Goal: Task Accomplishment & Management: Use online tool/utility

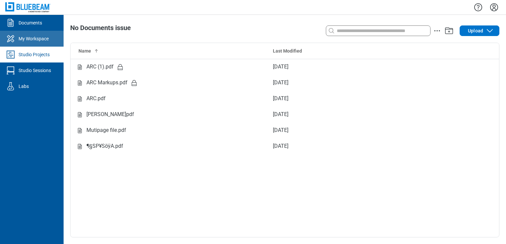
click at [35, 45] on link "My Workspace" at bounding box center [32, 39] width 64 height 16
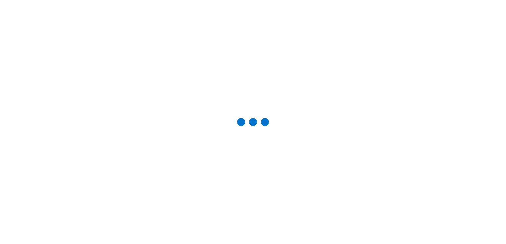
click at [35, 53] on div at bounding box center [253, 122] width 485 height 223
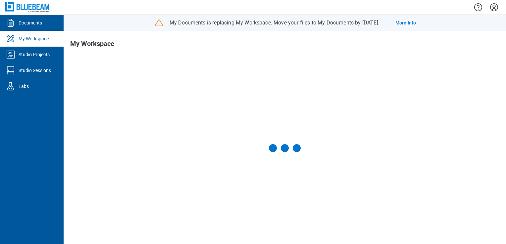
click at [35, 53] on div "Studio Projects" at bounding box center [34, 54] width 31 height 7
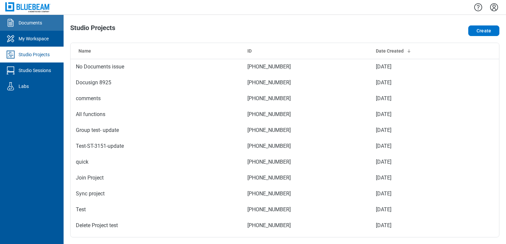
click at [36, 23] on div "Documents" at bounding box center [31, 23] width 24 height 7
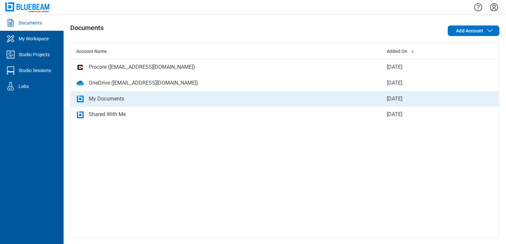
click at [138, 100] on div "My Documents" at bounding box center [226, 99] width 300 height 8
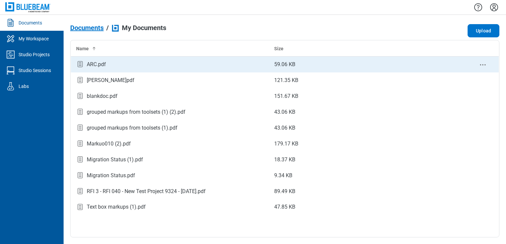
click at [131, 58] on td "ARC.pdf" at bounding box center [170, 65] width 198 height 16
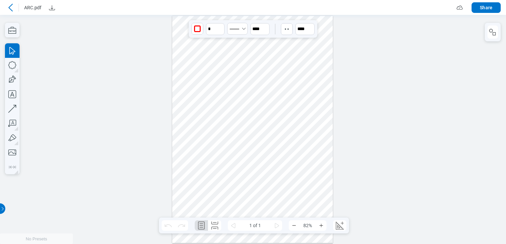
drag, startPoint x: 290, startPoint y: 187, endPoint x: 217, endPoint y: 174, distance: 74.4
click at [217, 174] on div at bounding box center [252, 129] width 161 height 227
drag, startPoint x: 310, startPoint y: 174, endPoint x: 169, endPoint y: 121, distance: 150.7
click at [169, 121] on div at bounding box center [253, 129] width 506 height 229
drag, startPoint x: 222, startPoint y: 122, endPoint x: 198, endPoint y: 37, distance: 88.8
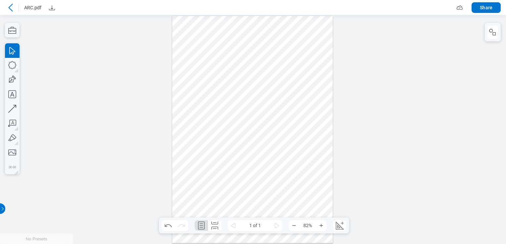
click at [198, 37] on div at bounding box center [252, 129] width 161 height 227
drag, startPoint x: 238, startPoint y: 190, endPoint x: 191, endPoint y: 180, distance: 48.0
click at [191, 180] on div at bounding box center [252, 129] width 161 height 227
drag, startPoint x: 260, startPoint y: 120, endPoint x: 243, endPoint y: 56, distance: 66.0
click at [243, 56] on div at bounding box center [252, 129] width 161 height 227
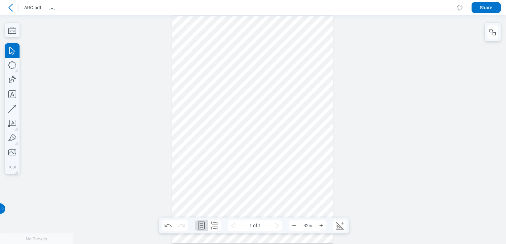
click at [241, 118] on div at bounding box center [252, 129] width 161 height 227
click at [256, 100] on div at bounding box center [252, 129] width 161 height 227
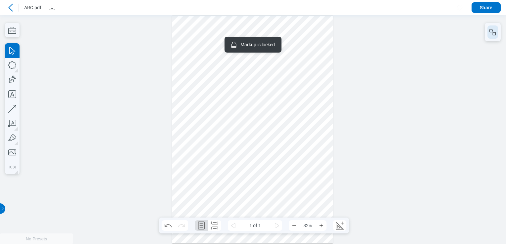
click at [492, 30] on icon "button" at bounding box center [493, 32] width 8 height 8
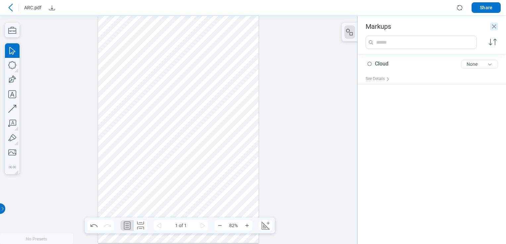
click at [491, 27] on icon "Close" at bounding box center [494, 27] width 8 height 8
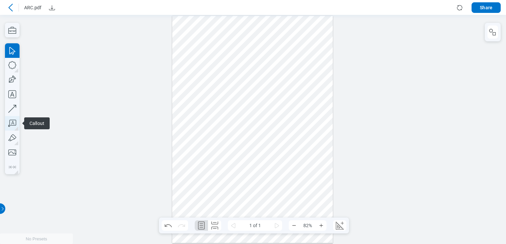
click at [14, 117] on icon "button" at bounding box center [12, 123] width 15 height 15
drag, startPoint x: 187, startPoint y: 31, endPoint x: 203, endPoint y: 46, distance: 21.8
click at [203, 46] on div at bounding box center [252, 129] width 161 height 227
click at [205, 71] on div at bounding box center [252, 129] width 161 height 227
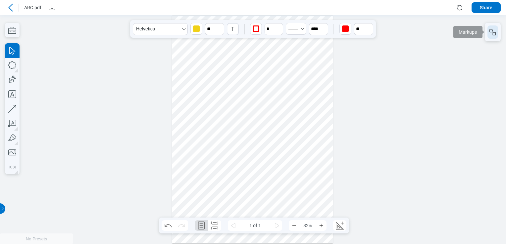
click at [494, 32] on rect "button" at bounding box center [494, 33] width 3 height 3
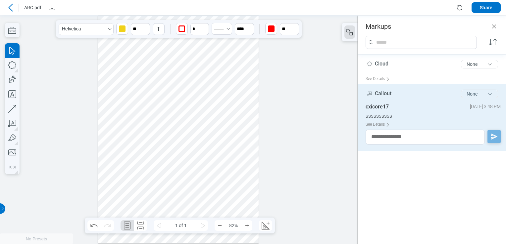
click at [483, 92] on button "None" at bounding box center [479, 94] width 37 height 9
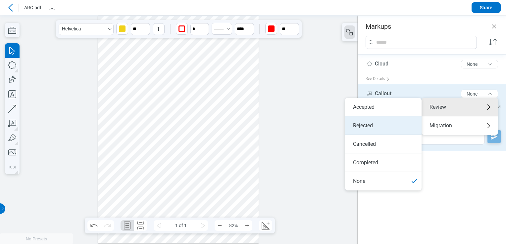
click at [393, 125] on li "Rejected" at bounding box center [383, 126] width 76 height 19
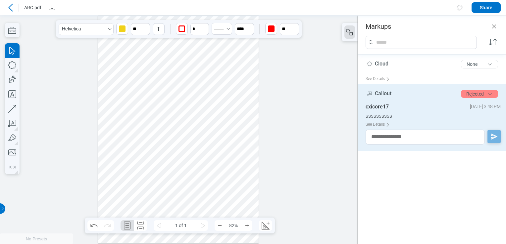
click at [266, 109] on div at bounding box center [179, 129] width 358 height 229
click at [164, 103] on div at bounding box center [178, 129] width 161 height 227
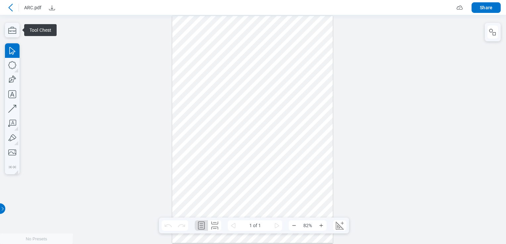
click at [156, 145] on div at bounding box center [253, 129] width 506 height 229
click at [497, 35] on button "button" at bounding box center [492, 31] width 11 height 13
drag, startPoint x: 474, startPoint y: 36, endPoint x: 483, endPoint y: 37, distance: 10.0
click at [473, 38] on div at bounding box center [253, 129] width 506 height 229
click at [490, 35] on icon "button" at bounding box center [493, 32] width 8 height 8
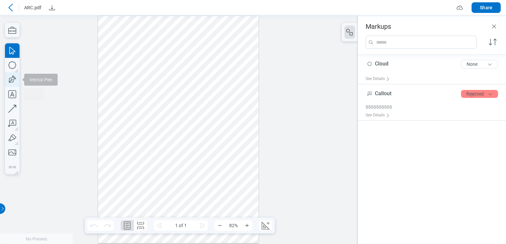
click at [18, 80] on icon "button" at bounding box center [12, 80] width 15 height 15
drag, startPoint x: 103, startPoint y: 88, endPoint x: 135, endPoint y: 112, distance: 40.2
click at [135, 112] on div at bounding box center [178, 129] width 161 height 227
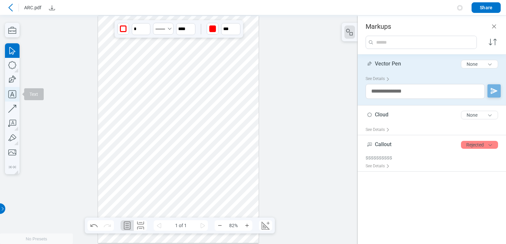
click at [16, 92] on icon "button" at bounding box center [12, 94] width 8 height 8
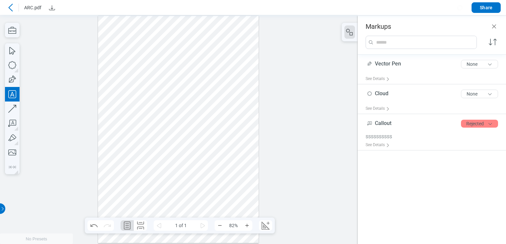
click at [140, 98] on div at bounding box center [178, 129] width 161 height 227
click at [159, 114] on div at bounding box center [178, 129] width 161 height 227
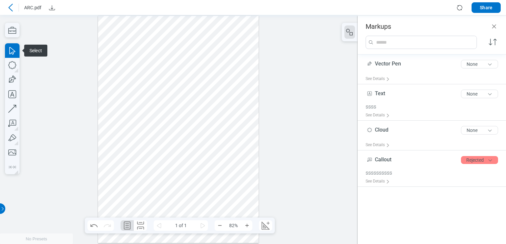
drag, startPoint x: 152, startPoint y: 103, endPoint x: 121, endPoint y: 84, distance: 36.4
click at [121, 84] on div at bounding box center [178, 129] width 161 height 227
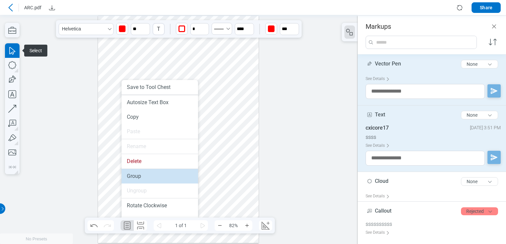
click at [145, 174] on li "Group" at bounding box center [160, 176] width 76 height 15
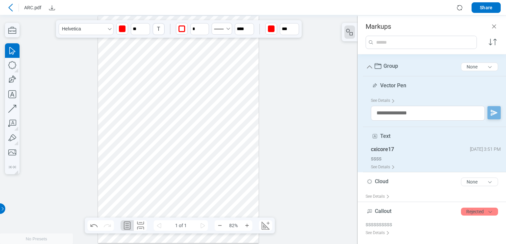
drag, startPoint x: 119, startPoint y: 98, endPoint x: 186, endPoint y: 131, distance: 74.6
click at [186, 131] on div at bounding box center [178, 129] width 161 height 227
click at [483, 65] on button "None" at bounding box center [479, 67] width 37 height 9
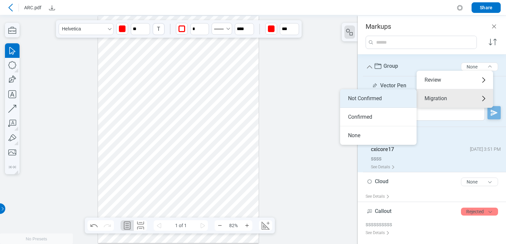
click at [395, 98] on li "Not Confirmed" at bounding box center [378, 98] width 76 height 19
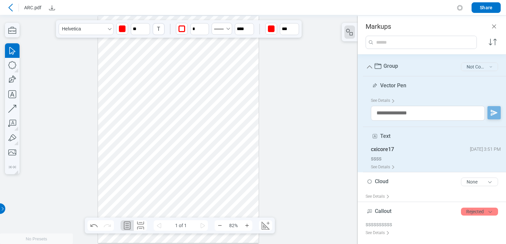
click at [487, 67] on button "Not Confirmed" at bounding box center [479, 67] width 37 height 9
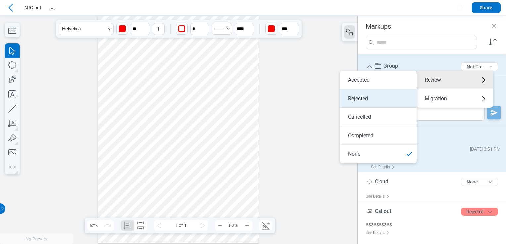
click at [388, 101] on li "Rejected" at bounding box center [378, 98] width 76 height 19
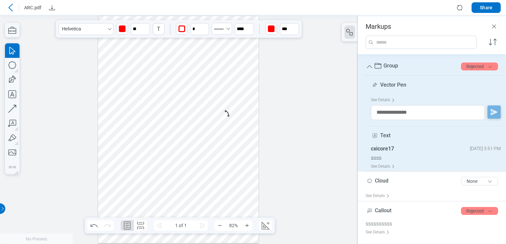
click at [225, 109] on div at bounding box center [178, 129] width 161 height 227
click at [13, 76] on icon "button" at bounding box center [12, 80] width 10 height 10
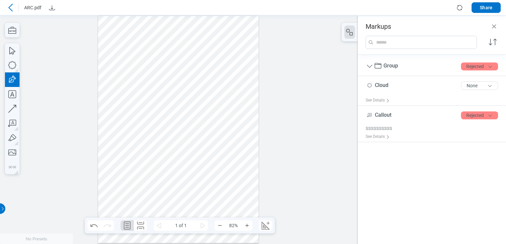
drag, startPoint x: 106, startPoint y: 120, endPoint x: 122, endPoint y: 139, distance: 25.2
click at [122, 139] on div at bounding box center [178, 129] width 161 height 227
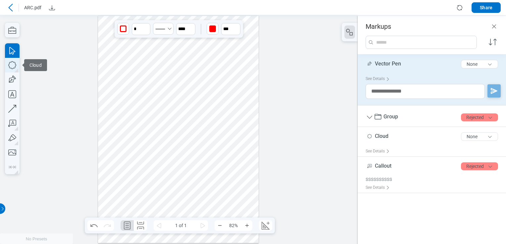
click at [15, 69] on icon "button" at bounding box center [12, 65] width 15 height 15
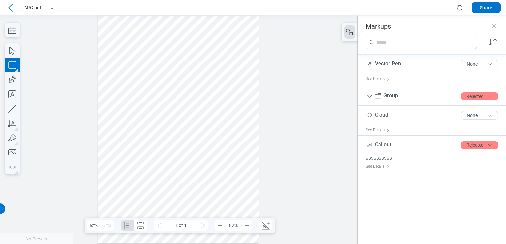
drag, startPoint x: 127, startPoint y: 122, endPoint x: 135, endPoint y: 142, distance: 21.6
click at [135, 142] on div at bounding box center [178, 129] width 161 height 227
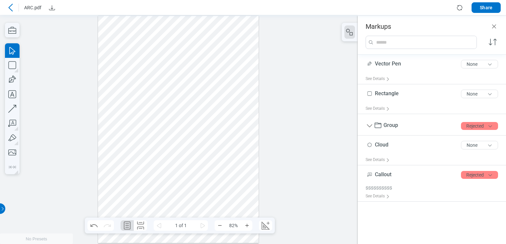
drag, startPoint x: 138, startPoint y: 138, endPoint x: 111, endPoint y: 114, distance: 36.6
click at [111, 114] on div at bounding box center [178, 129] width 161 height 227
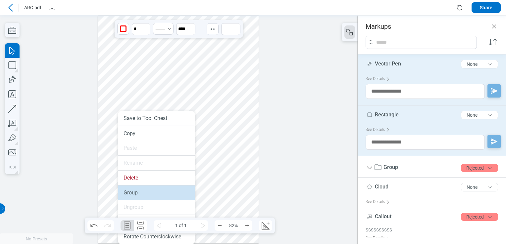
click at [135, 193] on li "Group" at bounding box center [156, 193] width 76 height 15
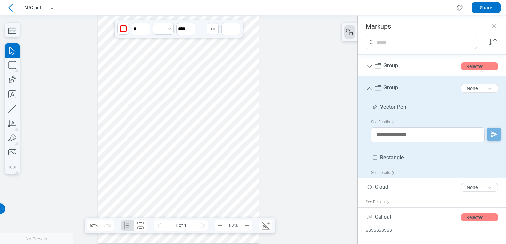
click at [183, 132] on div at bounding box center [178, 129] width 161 height 227
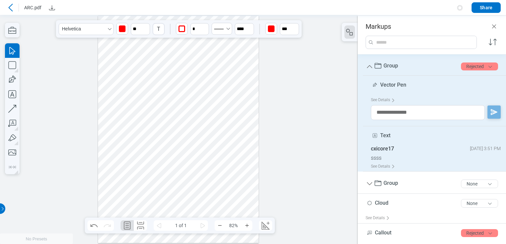
click at [118, 130] on div at bounding box center [178, 129] width 161 height 227
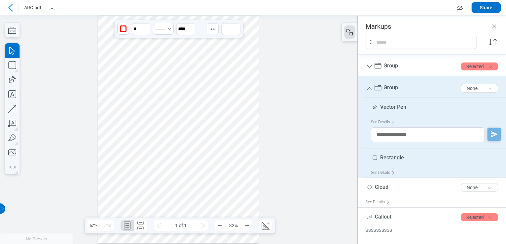
click at [181, 130] on div at bounding box center [178, 129] width 161 height 227
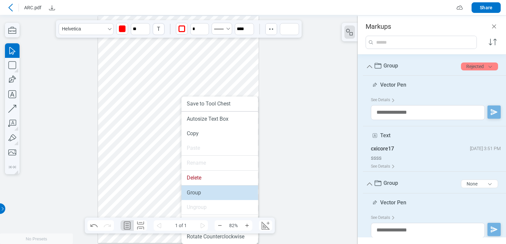
drag, startPoint x: 193, startPoint y: 189, endPoint x: 193, endPoint y: 174, distance: 15.2
click at [193, 189] on li "Group" at bounding box center [219, 193] width 76 height 15
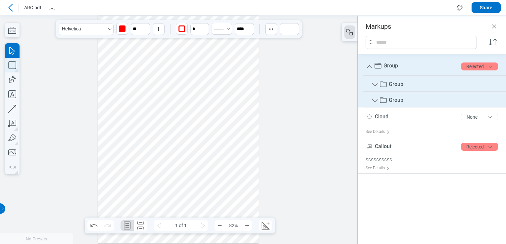
click at [8, 68] on icon "button" at bounding box center [12, 65] width 15 height 15
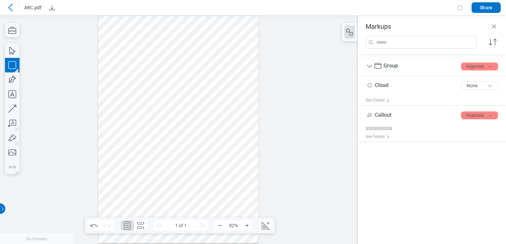
drag, startPoint x: 116, startPoint y: 160, endPoint x: 147, endPoint y: 182, distance: 37.6
click at [147, 182] on div at bounding box center [178, 129] width 161 height 227
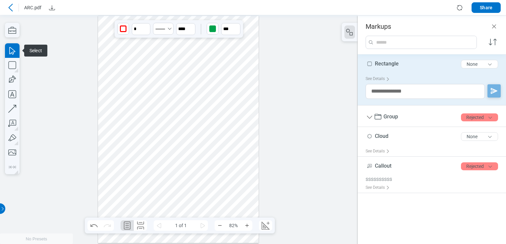
click at [191, 138] on div at bounding box center [178, 129] width 161 height 227
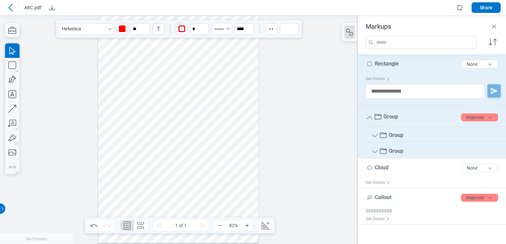
click at [136, 169] on div at bounding box center [178, 129] width 161 height 227
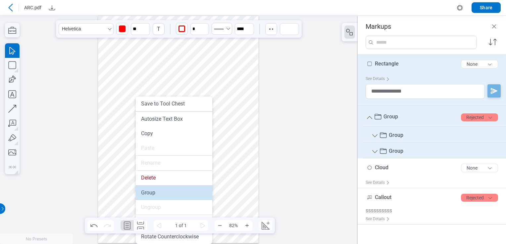
click at [157, 194] on li "Group" at bounding box center [174, 193] width 76 height 15
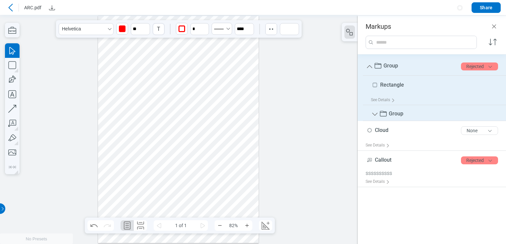
click at [369, 64] on icon "Group" at bounding box center [370, 67] width 8 height 8
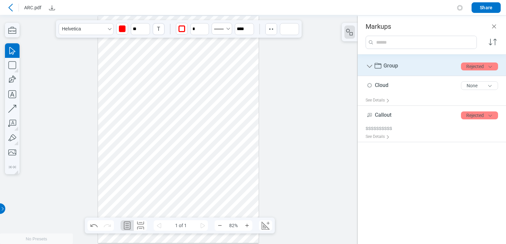
click at [369, 64] on icon "Group" at bounding box center [370, 67] width 8 height 8
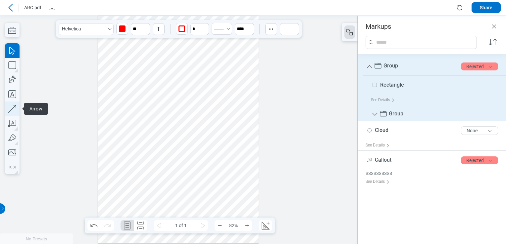
click at [8, 107] on icon "button" at bounding box center [12, 109] width 15 height 15
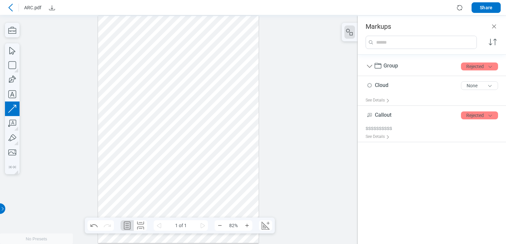
drag, startPoint x: 170, startPoint y: 178, endPoint x: 216, endPoint y: 181, distance: 46.5
click at [216, 181] on div at bounding box center [178, 129] width 161 height 227
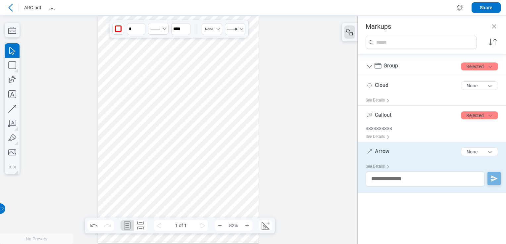
click at [133, 177] on div at bounding box center [178, 129] width 161 height 227
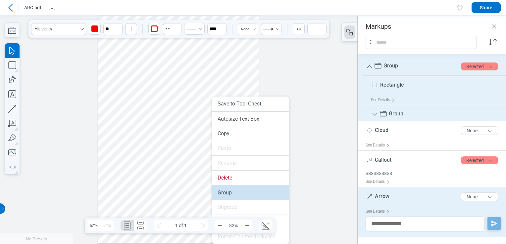
click at [215, 192] on li "Group" at bounding box center [250, 193] width 76 height 15
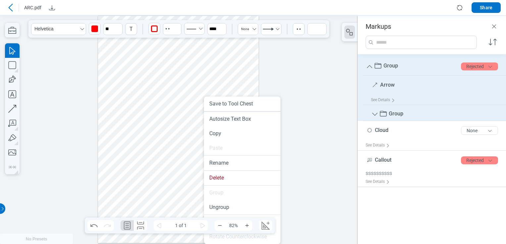
click at [167, 196] on div at bounding box center [178, 129] width 161 height 227
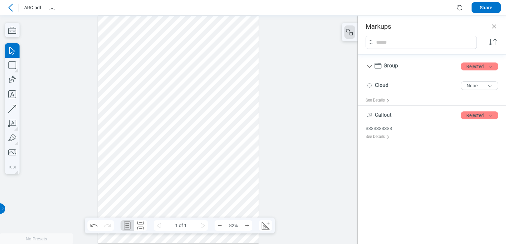
click at [141, 173] on div at bounding box center [178, 129] width 161 height 227
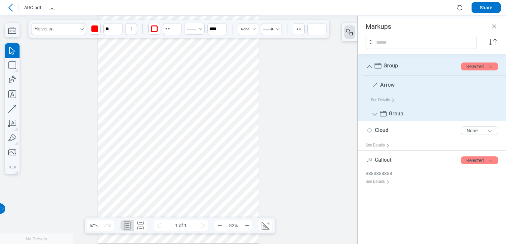
click at [371, 66] on icon "Group" at bounding box center [370, 67] width 8 height 8
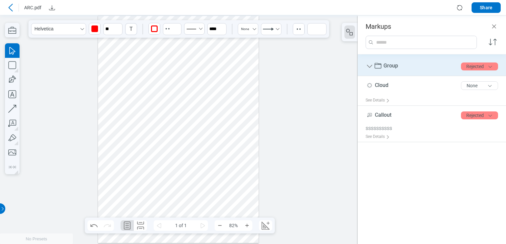
click at [371, 66] on icon "Group" at bounding box center [369, 66] width 5 height 3
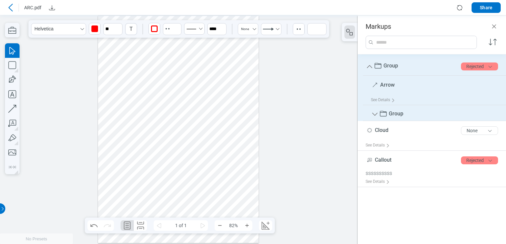
click at [371, 115] on icon "Group" at bounding box center [375, 115] width 8 height 8
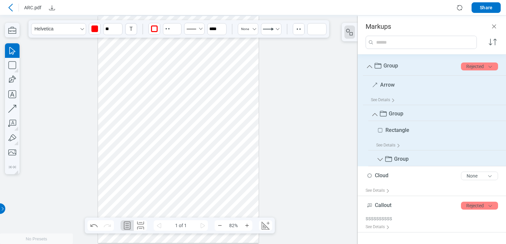
click at [381, 158] on icon "Group" at bounding box center [380, 160] width 8 height 8
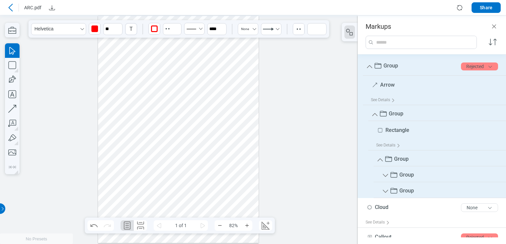
click at [381, 158] on icon "Group" at bounding box center [380, 160] width 8 height 8
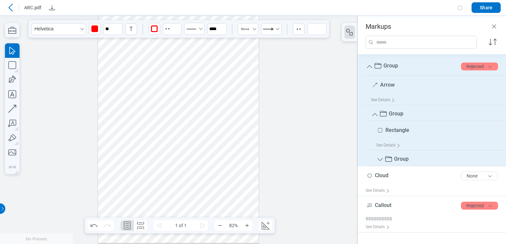
click at [376, 118] on icon "Group" at bounding box center [375, 115] width 8 height 8
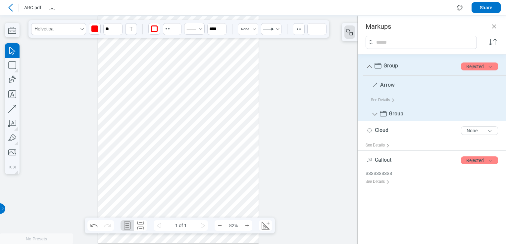
click at [371, 70] on icon "Group" at bounding box center [370, 67] width 8 height 8
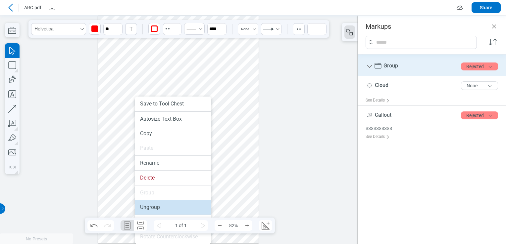
drag, startPoint x: 151, startPoint y: 210, endPoint x: 157, endPoint y: 189, distance: 22.0
click at [151, 210] on li "Ungroup" at bounding box center [173, 207] width 76 height 15
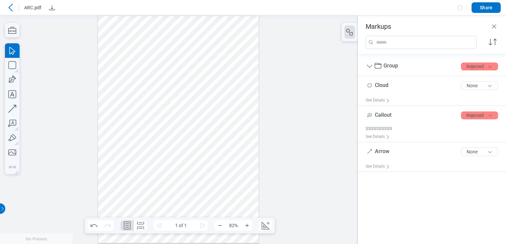
drag, startPoint x: 207, startPoint y: 186, endPoint x: 225, endPoint y: 214, distance: 33.0
click at [225, 214] on div at bounding box center [178, 129] width 161 height 227
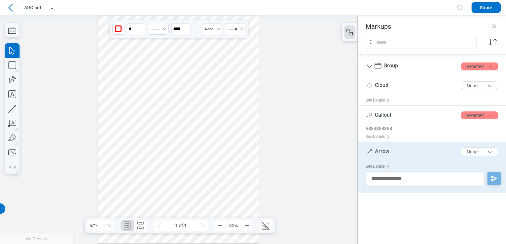
drag, startPoint x: 212, startPoint y: 182, endPoint x: 205, endPoint y: 165, distance: 18.1
click at [221, 219] on div at bounding box center [178, 129] width 161 height 227
click at [196, 125] on div at bounding box center [178, 129] width 161 height 227
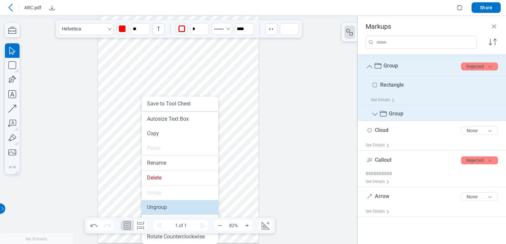
drag, startPoint x: 156, startPoint y: 204, endPoint x: 154, endPoint y: 182, distance: 21.6
click at [156, 204] on li "Ungroup" at bounding box center [180, 207] width 76 height 15
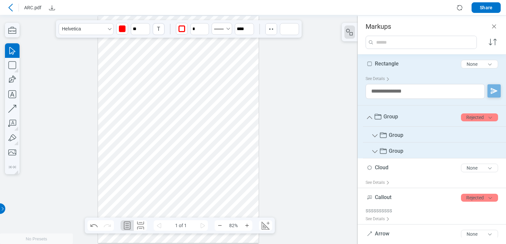
drag, startPoint x: 138, startPoint y: 184, endPoint x: 138, endPoint y: 206, distance: 21.5
click at [138, 206] on div at bounding box center [178, 129] width 161 height 227
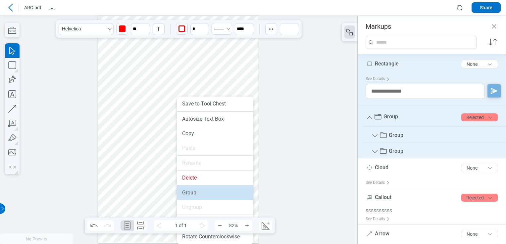
click at [187, 193] on li "Group" at bounding box center [215, 193] width 76 height 15
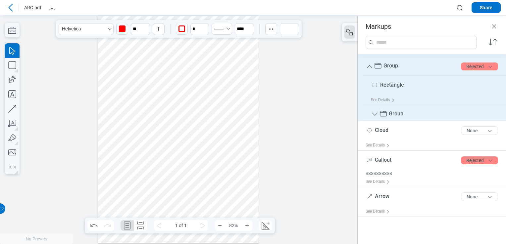
drag, startPoint x: 181, startPoint y: 171, endPoint x: 220, endPoint y: 119, distance: 64.4
click at [220, 119] on div at bounding box center [178, 129] width 161 height 227
click at [170, 207] on div at bounding box center [178, 129] width 161 height 227
drag, startPoint x: 168, startPoint y: 160, endPoint x: 147, endPoint y: 180, distance: 29.7
click at [147, 180] on div at bounding box center [178, 129] width 161 height 227
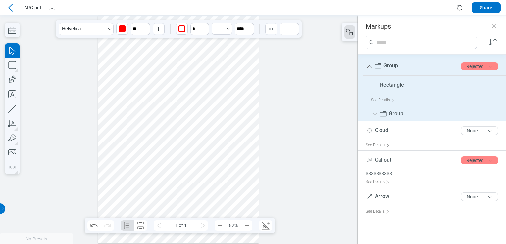
click at [148, 176] on div at bounding box center [178, 129] width 161 height 227
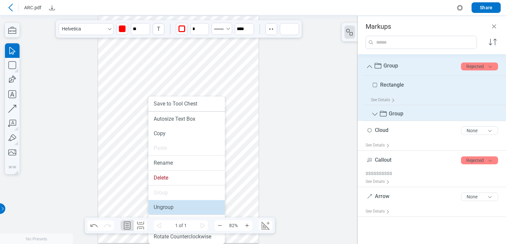
drag, startPoint x: 166, startPoint y: 215, endPoint x: 175, endPoint y: 205, distance: 13.7
click at [175, 205] on ul "Save to Tool Chest Autosize Text Box Copy Paste Rename Delete Group Ungroup Rot…" at bounding box center [186, 171] width 76 height 148
drag, startPoint x: 175, startPoint y: 205, endPoint x: 166, endPoint y: 208, distance: 9.7
click at [166, 208] on li "Ungroup" at bounding box center [186, 207] width 76 height 15
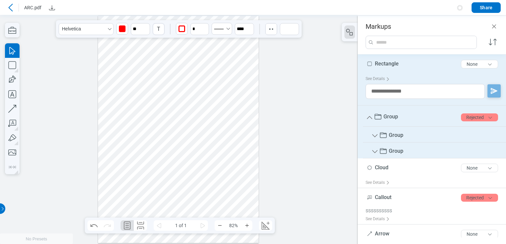
click at [190, 179] on div at bounding box center [178, 129] width 161 height 227
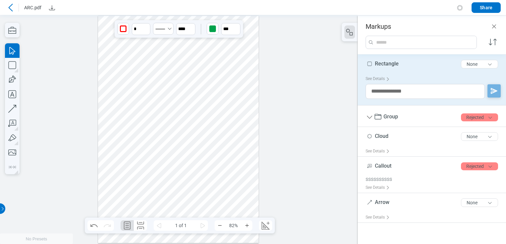
drag, startPoint x: 138, startPoint y: 189, endPoint x: 131, endPoint y: 197, distance: 11.0
click at [131, 197] on div at bounding box center [178, 129] width 161 height 227
click at [132, 135] on div at bounding box center [178, 129] width 161 height 227
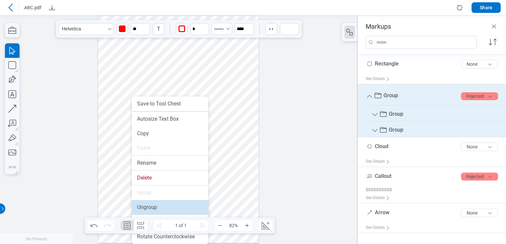
click at [148, 205] on li "Ungroup" at bounding box center [170, 207] width 76 height 15
type input "***"
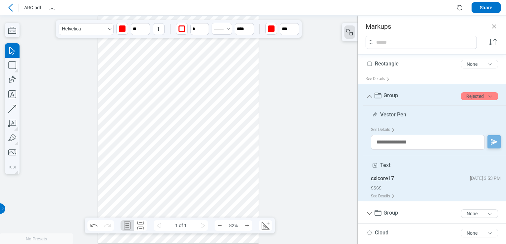
click at [202, 144] on div at bounding box center [178, 129] width 161 height 227
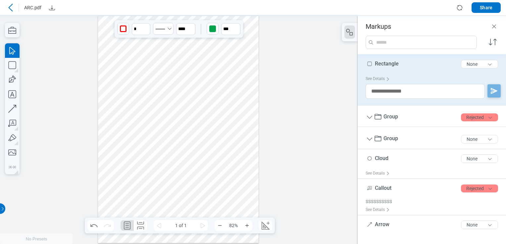
click at [138, 183] on div at bounding box center [178, 129] width 161 height 227
click at [130, 136] on div at bounding box center [178, 129] width 161 height 227
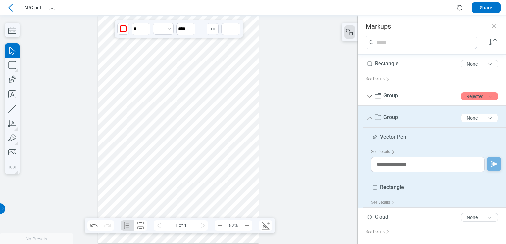
click at [204, 141] on div at bounding box center [178, 129] width 161 height 227
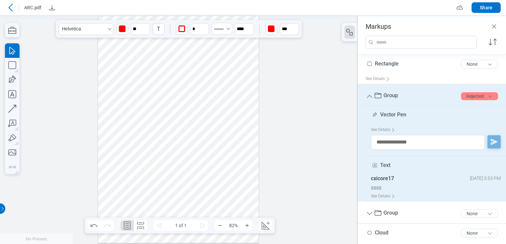
click at [134, 137] on div at bounding box center [178, 129] width 161 height 227
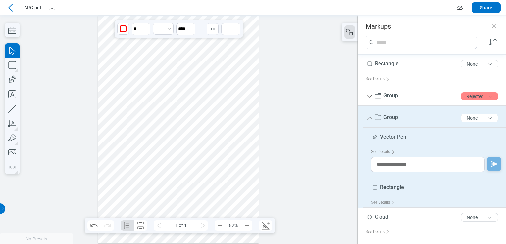
click at [200, 135] on div at bounding box center [178, 129] width 161 height 227
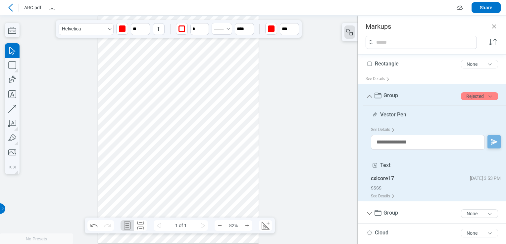
click at [138, 135] on div at bounding box center [178, 129] width 161 height 227
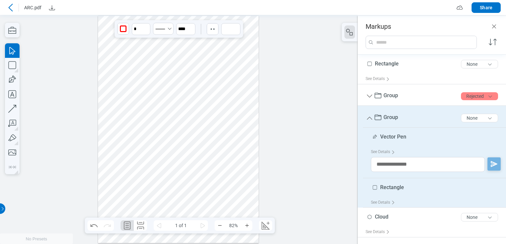
click at [133, 132] on div at bounding box center [178, 129] width 161 height 227
click at [205, 141] on div at bounding box center [178, 129] width 161 height 227
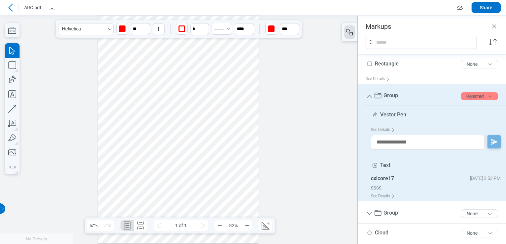
click at [119, 139] on div at bounding box center [178, 129] width 161 height 227
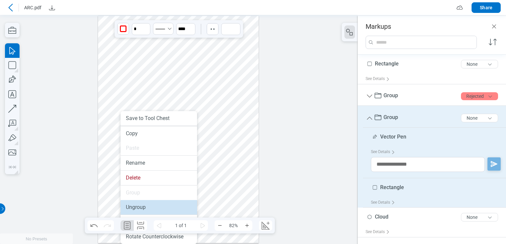
click at [138, 205] on li "Ungroup" at bounding box center [159, 207] width 76 height 15
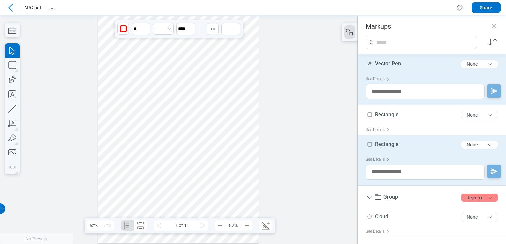
click at [127, 133] on div at bounding box center [178, 129] width 161 height 227
click at [152, 112] on div at bounding box center [178, 129] width 161 height 227
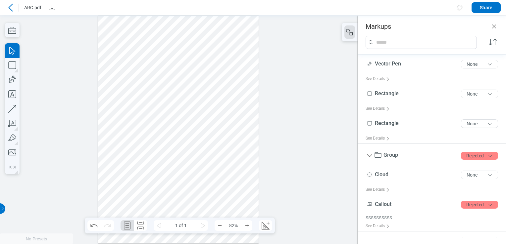
click at [142, 136] on div at bounding box center [178, 129] width 161 height 227
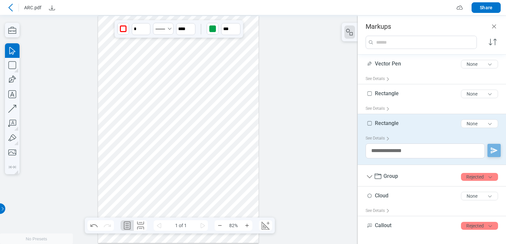
click at [131, 135] on div at bounding box center [178, 129] width 161 height 227
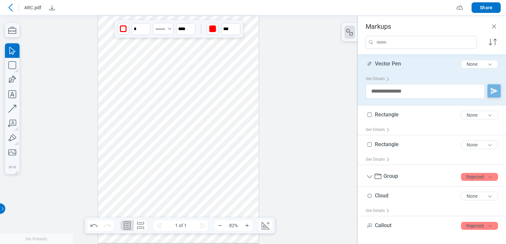
click at [128, 135] on div at bounding box center [178, 129] width 161 height 227
click at [143, 140] on div at bounding box center [178, 129] width 161 height 227
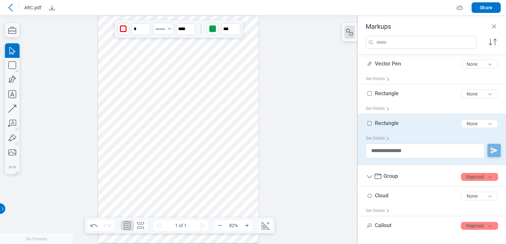
click at [126, 137] on div at bounding box center [178, 129] width 161 height 227
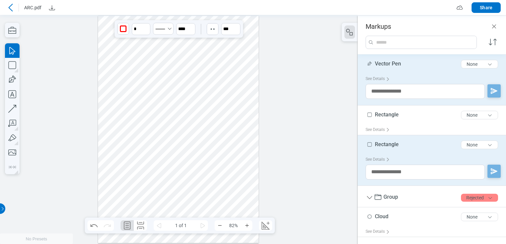
click at [143, 138] on div at bounding box center [178, 129] width 161 height 227
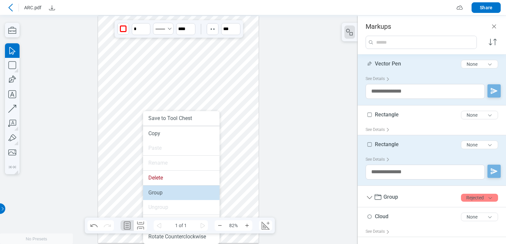
click at [152, 189] on li "Group" at bounding box center [181, 193] width 76 height 15
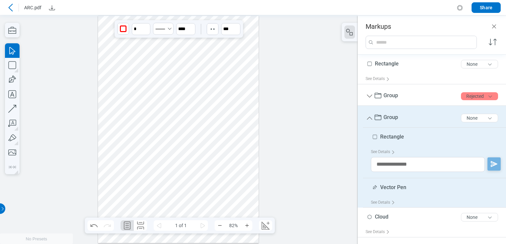
click at [206, 133] on div at bounding box center [178, 129] width 161 height 227
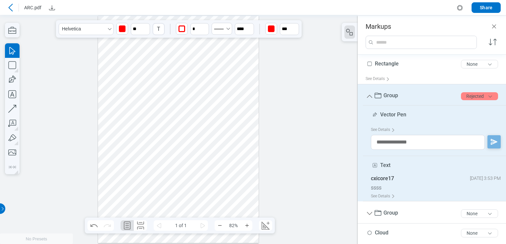
click at [126, 140] on div at bounding box center [178, 129] width 161 height 227
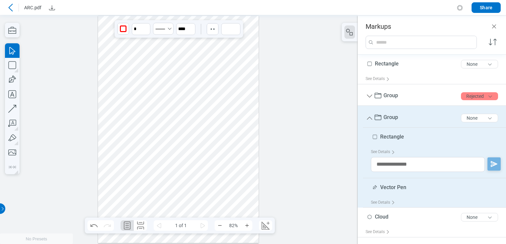
click at [207, 134] on div at bounding box center [178, 129] width 161 height 227
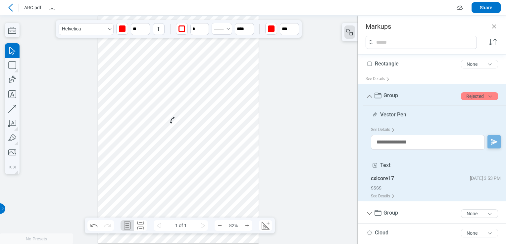
drag, startPoint x: 125, startPoint y: 137, endPoint x: 164, endPoint y: 144, distance: 39.8
click at [124, 136] on div at bounding box center [178, 129] width 161 height 227
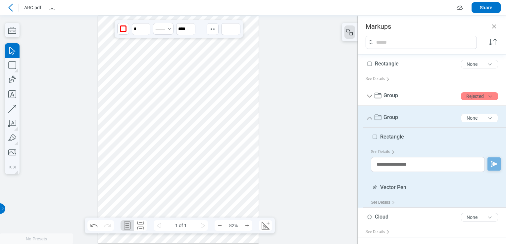
click at [197, 142] on div at bounding box center [178, 129] width 161 height 227
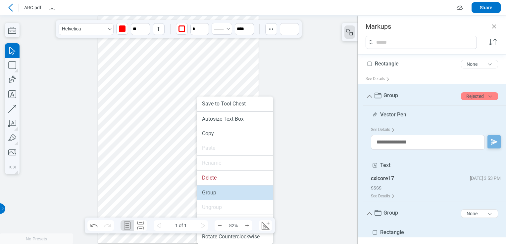
click at [220, 193] on li "Group" at bounding box center [235, 193] width 76 height 15
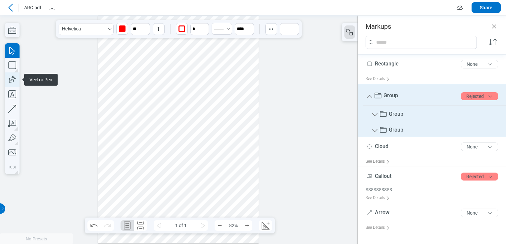
click at [12, 76] on icon "button" at bounding box center [12, 80] width 15 height 15
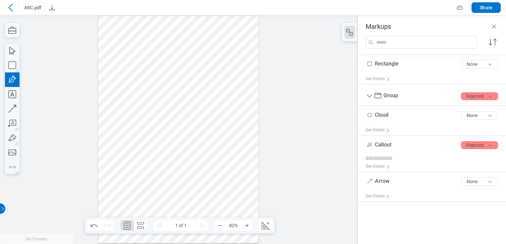
drag, startPoint x: 106, startPoint y: 71, endPoint x: 120, endPoint y: 84, distance: 19.4
click at [120, 84] on div at bounding box center [178, 129] width 161 height 227
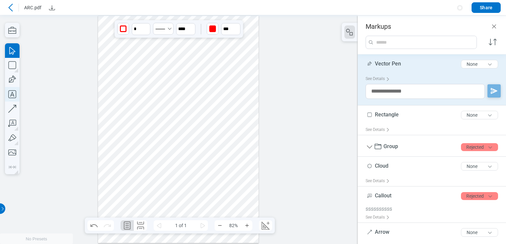
click at [19, 97] on icon "button" at bounding box center [12, 94] width 15 height 15
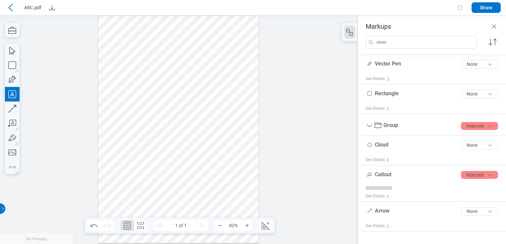
click at [123, 102] on div at bounding box center [178, 129] width 161 height 227
click at [15, 83] on icon "button" at bounding box center [12, 80] width 15 height 15
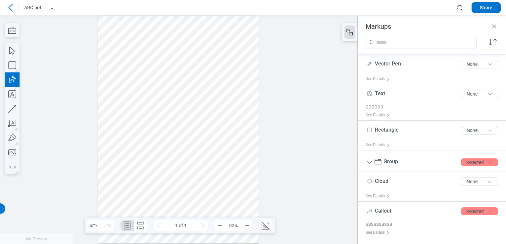
drag, startPoint x: 140, startPoint y: 79, endPoint x: 161, endPoint y: 93, distance: 25.8
click at [161, 93] on div at bounding box center [178, 129] width 161 height 227
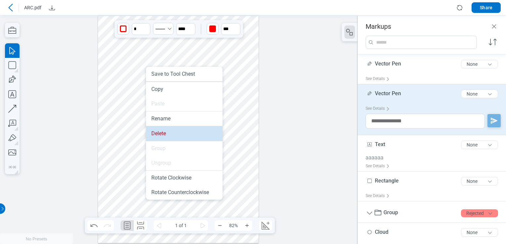
click at [157, 134] on li "Delete" at bounding box center [184, 133] width 76 height 15
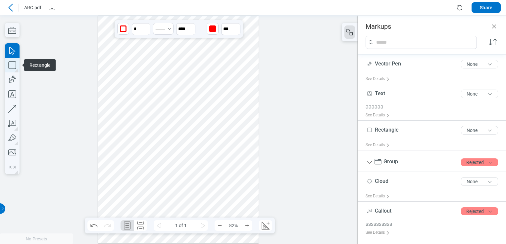
click at [14, 66] on icon "button" at bounding box center [12, 65] width 15 height 15
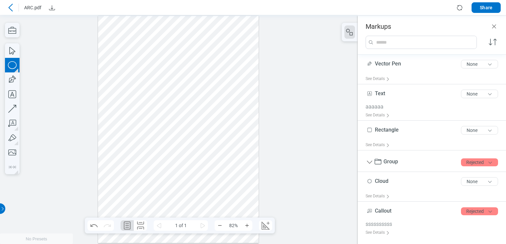
drag, startPoint x: 138, startPoint y: 80, endPoint x: 151, endPoint y: 93, distance: 18.0
click at [151, 93] on div at bounding box center [178, 129] width 161 height 227
drag, startPoint x: 158, startPoint y: 106, endPoint x: 110, endPoint y: 74, distance: 58.2
click at [110, 74] on div at bounding box center [178, 129] width 161 height 227
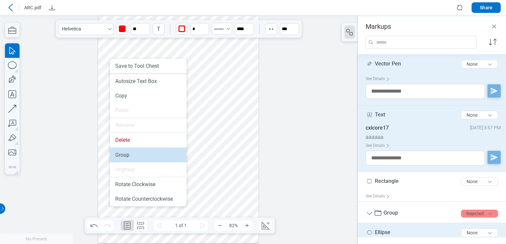
drag, startPoint x: 131, startPoint y: 160, endPoint x: 125, endPoint y: 105, distance: 55.7
click at [131, 160] on li "Group" at bounding box center [148, 155] width 76 height 15
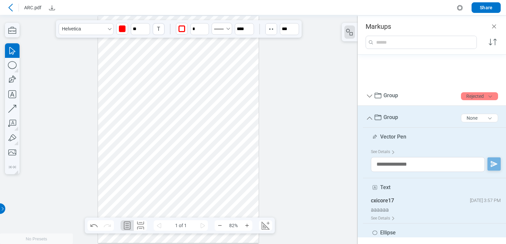
scroll to position [99, 0]
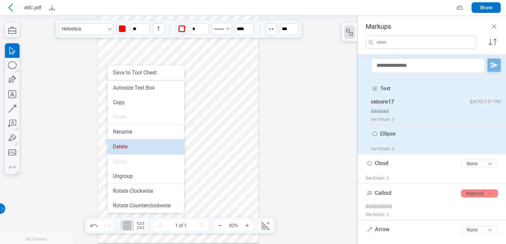
click at [122, 145] on li "Delete" at bounding box center [146, 147] width 76 height 15
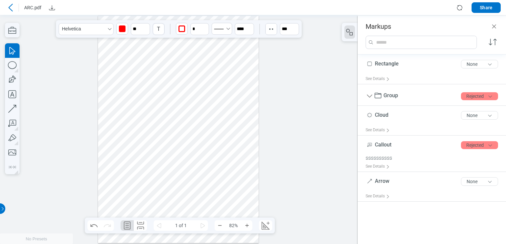
scroll to position [0, 0]
click at [14, 9] on icon at bounding box center [11, 8] width 8 height 8
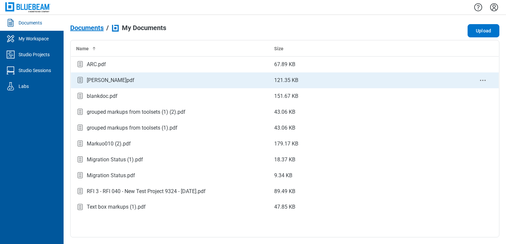
click at [484, 79] on icon "context-menu" at bounding box center [483, 80] width 8 height 8
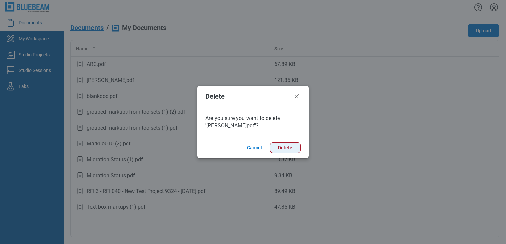
click at [290, 147] on button "Delete" at bounding box center [285, 148] width 31 height 11
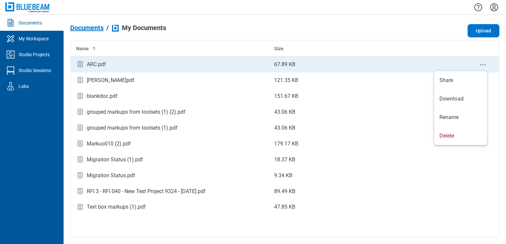
click at [484, 63] on icon "context-menu" at bounding box center [483, 65] width 8 height 8
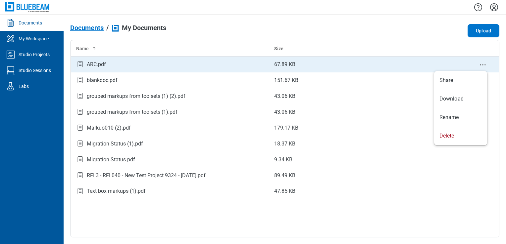
click at [485, 64] on circle "context-menu" at bounding box center [484, 64] width 1 height 1
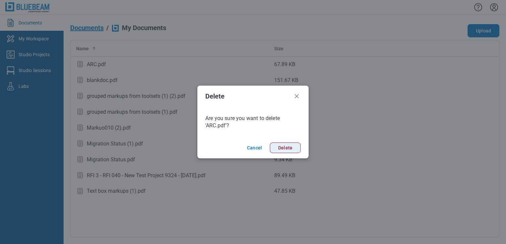
click at [285, 145] on button "Delete" at bounding box center [285, 148] width 31 height 11
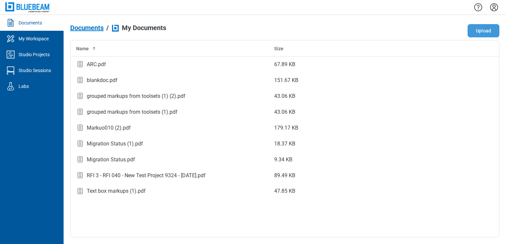
click at [485, 25] on button "Upload" at bounding box center [484, 30] width 32 height 13
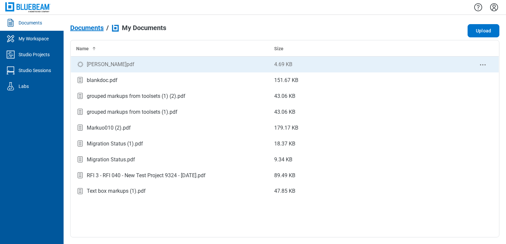
click at [108, 62] on div "[PERSON_NAME]pdf" at bounding box center [111, 65] width 48 height 8
click at [120, 64] on div "[PERSON_NAME]pdf" at bounding box center [169, 64] width 187 height 9
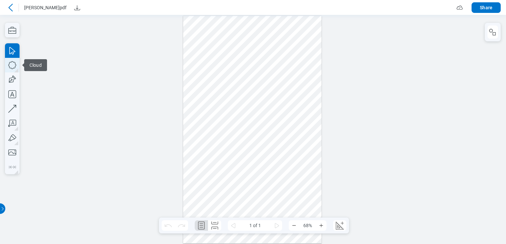
click at [12, 70] on icon "button" at bounding box center [12, 65] width 15 height 15
drag, startPoint x: 188, startPoint y: 84, endPoint x: 181, endPoint y: 90, distance: 9.8
click at [206, 97] on div at bounding box center [252, 130] width 138 height 228
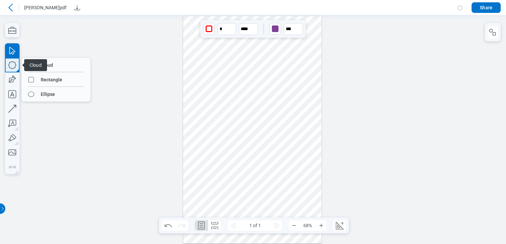
click at [12, 63] on icon "button" at bounding box center [12, 65] width 15 height 15
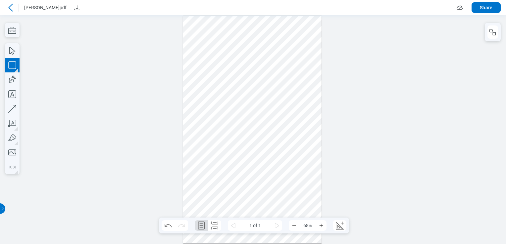
drag, startPoint x: 217, startPoint y: 78, endPoint x: 244, endPoint y: 114, distance: 45.6
click at [244, 114] on div at bounding box center [252, 130] width 138 height 228
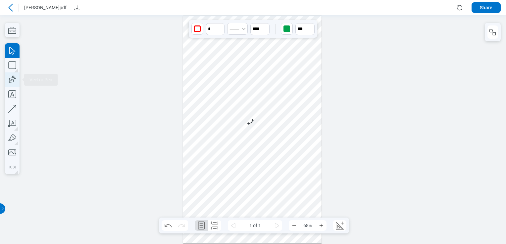
click at [12, 85] on icon "button" at bounding box center [12, 80] width 15 height 15
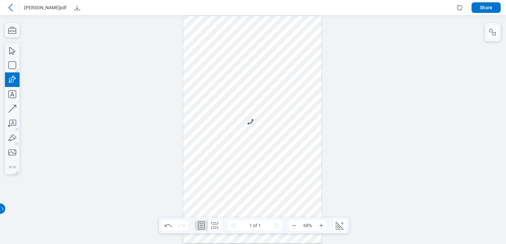
drag, startPoint x: 255, startPoint y: 91, endPoint x: 282, endPoint y: 102, distance: 28.5
click at [282, 102] on div at bounding box center [252, 130] width 138 height 228
drag, startPoint x: 292, startPoint y: 115, endPoint x: 192, endPoint y: 82, distance: 104.8
click at [192, 82] on div at bounding box center [252, 130] width 138 height 228
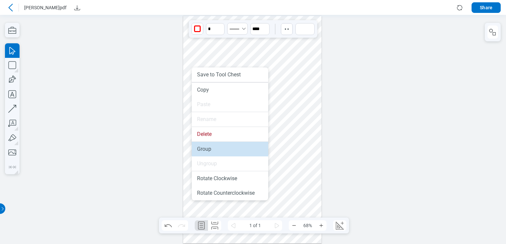
click at [206, 145] on li "Group" at bounding box center [230, 149] width 76 height 15
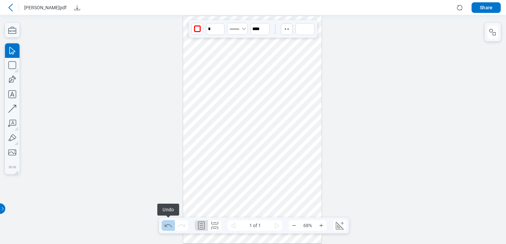
click at [165, 227] on icon "Undo" at bounding box center [168, 226] width 7 height 3
click at [227, 119] on div at bounding box center [252, 130] width 138 height 228
click at [9, 6] on icon at bounding box center [11, 8] width 8 height 8
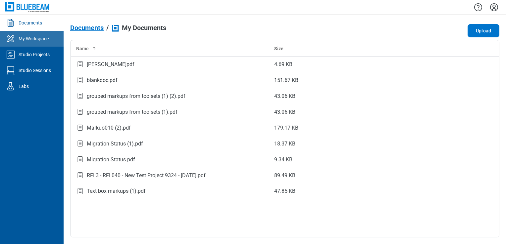
click at [23, 35] on link "My Workspace" at bounding box center [32, 39] width 64 height 16
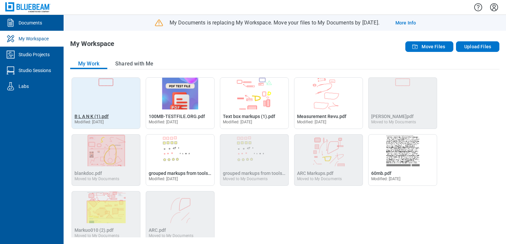
click at [81, 115] on span "B L A N K (1).pdf" at bounding box center [92, 116] width 34 height 5
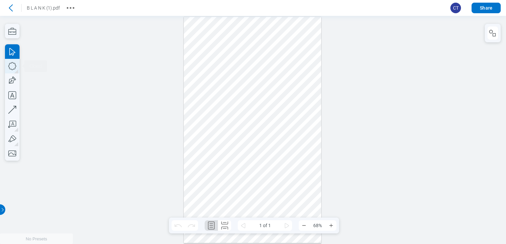
click at [15, 62] on icon "button" at bounding box center [12, 66] width 15 height 15
drag, startPoint x: 192, startPoint y: 86, endPoint x: 214, endPoint y: 115, distance: 36.0
click at [216, 114] on div at bounding box center [253, 130] width 138 height 227
drag, startPoint x: 276, startPoint y: 202, endPoint x: 293, endPoint y: 190, distance: 20.9
click at [278, 202] on div at bounding box center [253, 130] width 138 height 227
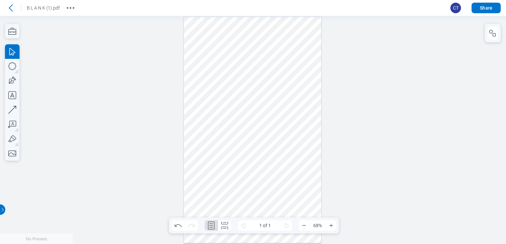
drag, startPoint x: 305, startPoint y: 189, endPoint x: 186, endPoint y: 37, distance: 193.4
click at [186, 37] on div at bounding box center [253, 130] width 138 height 227
click at [125, 116] on div at bounding box center [253, 130] width 506 height 228
click at [10, 7] on icon at bounding box center [11, 7] width 4 height 7
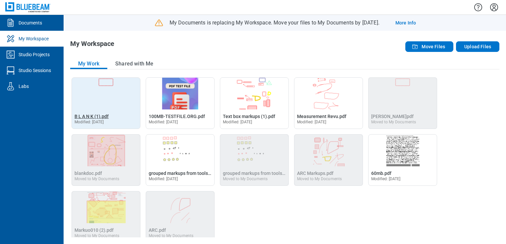
click at [86, 117] on span "B L A N K (1).pdf" at bounding box center [92, 116] width 34 height 5
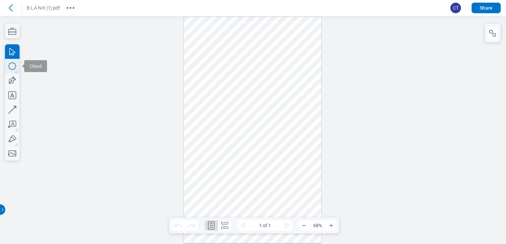
click at [14, 65] on icon "button" at bounding box center [12, 66] width 15 height 15
drag, startPoint x: 194, startPoint y: 78, endPoint x: 218, endPoint y: 110, distance: 39.7
click at [227, 111] on div at bounding box center [253, 130] width 138 height 227
click at [16, 78] on icon "button" at bounding box center [12, 81] width 15 height 15
drag, startPoint x: 237, startPoint y: 81, endPoint x: 262, endPoint y: 97, distance: 29.8
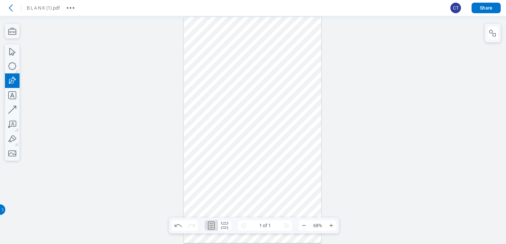
click at [262, 97] on div at bounding box center [253, 130] width 138 height 227
drag, startPoint x: 285, startPoint y: 119, endPoint x: 190, endPoint y: 73, distance: 105.7
click at [190, 73] on div at bounding box center [253, 130] width 138 height 227
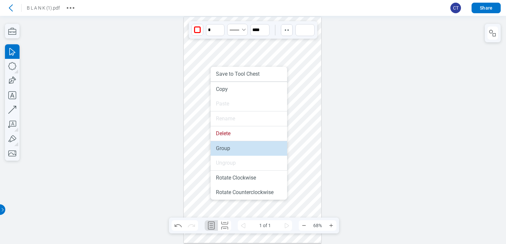
click at [227, 148] on li "Group" at bounding box center [249, 148] width 76 height 15
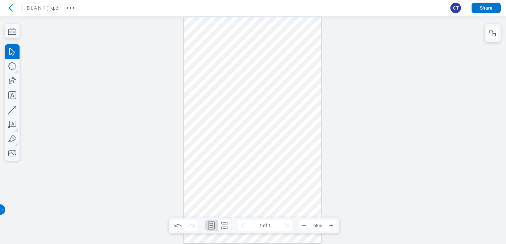
click at [231, 154] on div at bounding box center [253, 130] width 138 height 227
click at [181, 228] on icon "Undo" at bounding box center [178, 226] width 11 height 11
click at [220, 90] on div at bounding box center [253, 130] width 138 height 227
click at [251, 83] on div at bounding box center [253, 130] width 138 height 227
drag, startPoint x: 295, startPoint y: 148, endPoint x: 208, endPoint y: 70, distance: 117.0
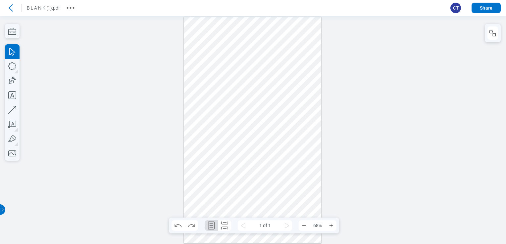
click at [208, 70] on div at bounding box center [253, 130] width 138 height 227
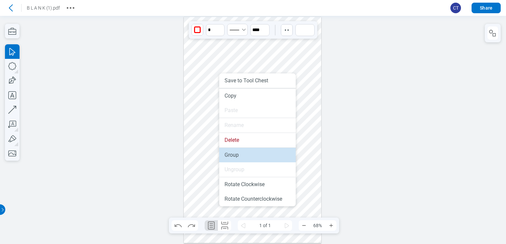
click at [230, 153] on li "Group" at bounding box center [257, 155] width 76 height 15
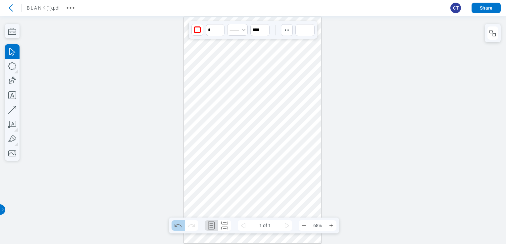
click at [180, 227] on icon "Undo" at bounding box center [178, 226] width 11 height 11
click at [217, 101] on div at bounding box center [253, 130] width 138 height 227
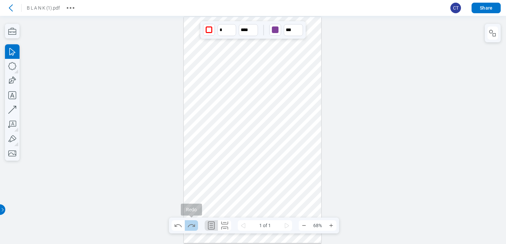
click at [193, 228] on icon "Redo" at bounding box center [191, 226] width 11 height 11
click at [236, 165] on div at bounding box center [253, 130] width 138 height 227
drag, startPoint x: 215, startPoint y: 87, endPoint x: 213, endPoint y: 108, distance: 21.6
click at [213, 108] on div at bounding box center [253, 130] width 138 height 227
click at [11, 9] on icon at bounding box center [11, 7] width 4 height 7
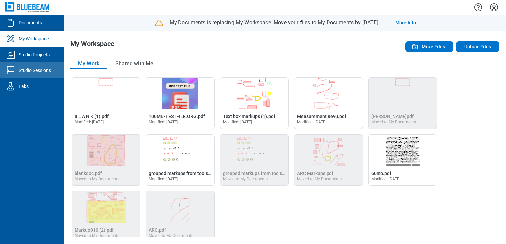
click at [36, 71] on div "Studio Sessions" at bounding box center [35, 70] width 32 height 7
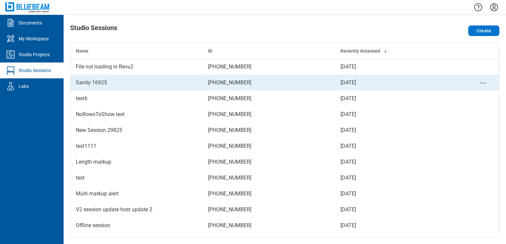
click at [147, 80] on div "Sanity 16925" at bounding box center [137, 83] width 122 height 8
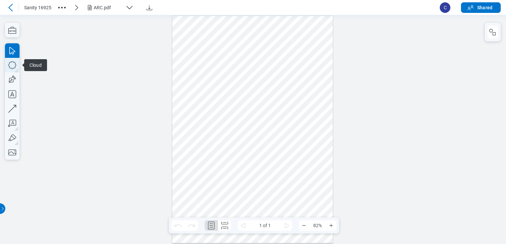
click at [16, 67] on icon "button" at bounding box center [12, 65] width 15 height 15
drag, startPoint x: 229, startPoint y: 182, endPoint x: 250, endPoint y: 192, distance: 23.3
click at [250, 192] on div at bounding box center [252, 129] width 161 height 227
click at [7, 67] on icon "button" at bounding box center [12, 65] width 15 height 15
drag, startPoint x: 263, startPoint y: 182, endPoint x: 278, endPoint y: 192, distance: 18.3
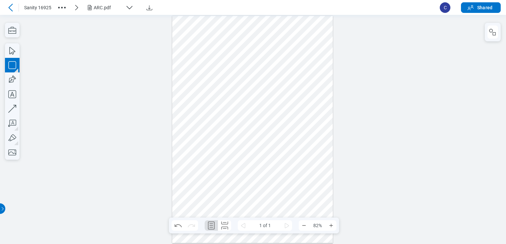
click at [278, 192] on div at bounding box center [252, 129] width 161 height 227
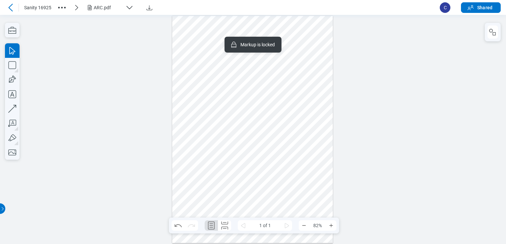
drag, startPoint x: 298, startPoint y: 194, endPoint x: 250, endPoint y: 183, distance: 48.9
click at [250, 183] on div at bounding box center [252, 129] width 161 height 227
click at [225, 199] on div at bounding box center [252, 129] width 161 height 227
drag, startPoint x: 229, startPoint y: 190, endPoint x: 234, endPoint y: 190, distance: 5.0
click at [234, 190] on div at bounding box center [252, 129] width 161 height 227
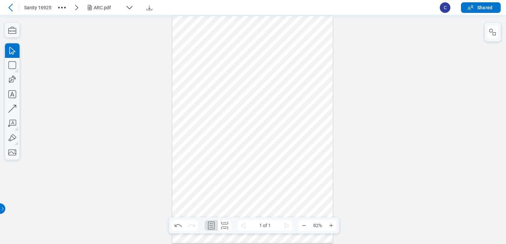
click at [322, 193] on div at bounding box center [252, 129] width 161 height 227
click at [272, 186] on div at bounding box center [252, 129] width 161 height 227
click at [246, 188] on div at bounding box center [252, 129] width 161 height 227
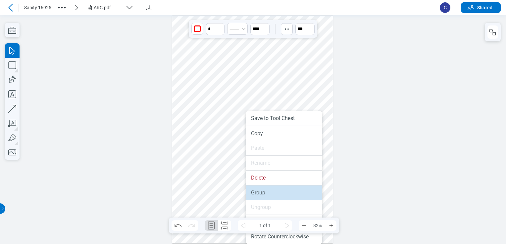
click at [250, 194] on li "Group" at bounding box center [284, 193] width 76 height 15
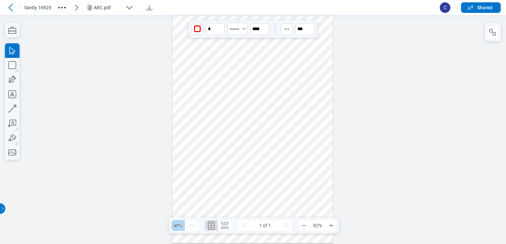
click at [176, 226] on icon "Undo" at bounding box center [178, 226] width 11 height 11
click at [243, 187] on div at bounding box center [252, 129] width 161 height 227
click at [267, 187] on div at bounding box center [252, 129] width 161 height 227
click at [11, 6] on icon at bounding box center [10, 8] width 4 height 8
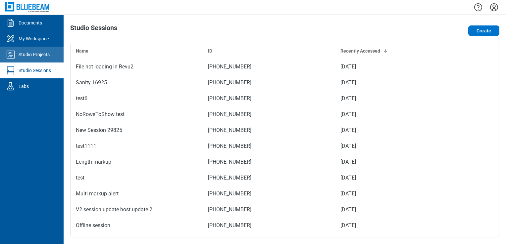
click at [39, 53] on div "Studio Projects" at bounding box center [34, 54] width 31 height 7
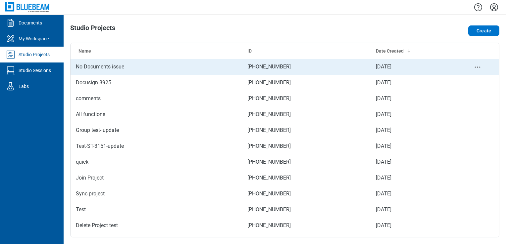
click at [76, 62] on td "No Documents issue" at bounding box center [157, 67] width 172 height 16
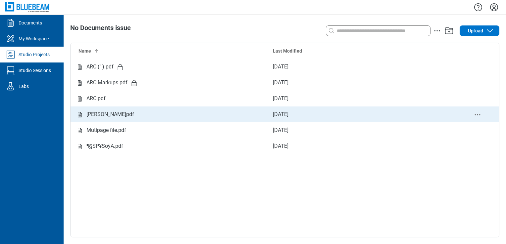
click at [79, 114] on icon "Studio items table" at bounding box center [80, 114] width 4 height 5
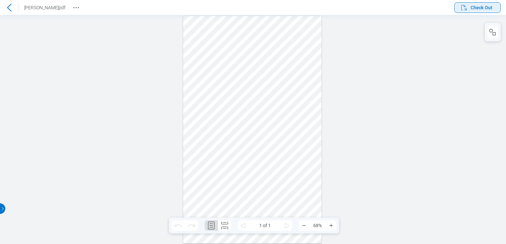
click at [471, 10] on span "Check Out" at bounding box center [482, 7] width 22 height 7
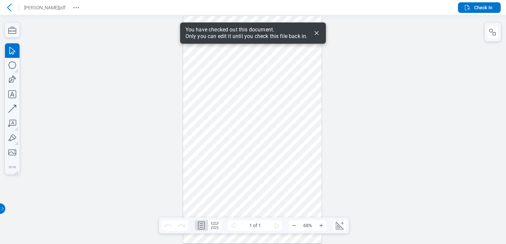
click at [314, 31] on icon "Dismiss" at bounding box center [317, 33] width 8 height 8
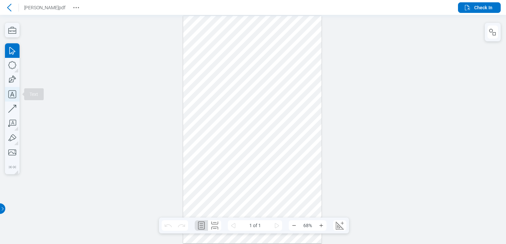
click at [7, 94] on icon "button" at bounding box center [12, 94] width 15 height 15
drag, startPoint x: 192, startPoint y: 96, endPoint x: 194, endPoint y: 100, distance: 4.3
click at [192, 97] on div at bounding box center [252, 130] width 138 height 228
click at [11, 81] on icon "button" at bounding box center [12, 80] width 10 height 10
drag, startPoint x: 200, startPoint y: 110, endPoint x: 218, endPoint y: 113, distance: 17.5
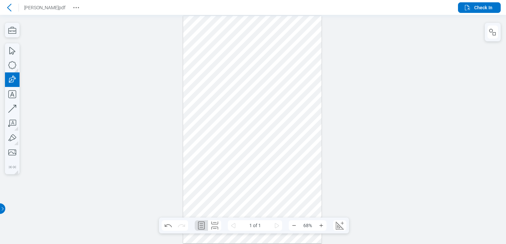
click at [218, 113] on div at bounding box center [252, 130] width 138 height 228
drag, startPoint x: 234, startPoint y: 134, endPoint x: 194, endPoint y: 88, distance: 61.3
click at [194, 88] on div at bounding box center [252, 130] width 138 height 228
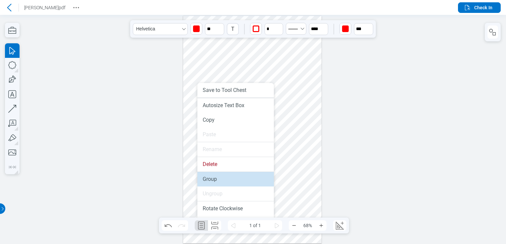
click at [208, 179] on li "Group" at bounding box center [235, 179] width 76 height 15
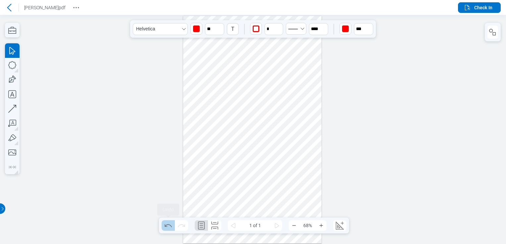
click at [164, 225] on icon "Undo" at bounding box center [168, 226] width 11 height 11
click at [166, 227] on icon "Undo" at bounding box center [168, 226] width 7 height 3
click at [10, 10] on icon at bounding box center [9, 8] width 4 height 8
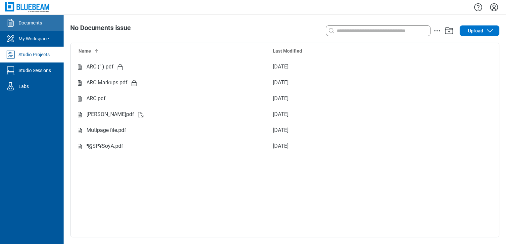
click at [25, 16] on link "Documents" at bounding box center [32, 23] width 64 height 16
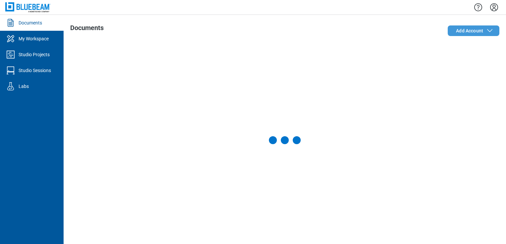
click at [474, 32] on span "Add Account" at bounding box center [469, 30] width 27 height 7
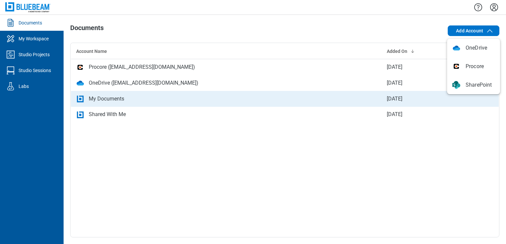
click at [123, 101] on div "My Documents" at bounding box center [106, 99] width 35 height 8
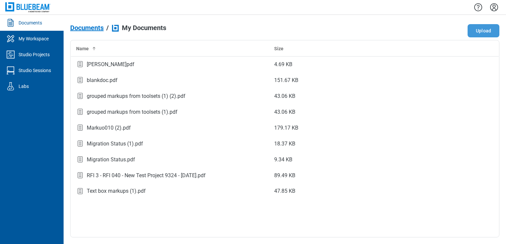
click at [480, 32] on button "Upload" at bounding box center [484, 30] width 32 height 13
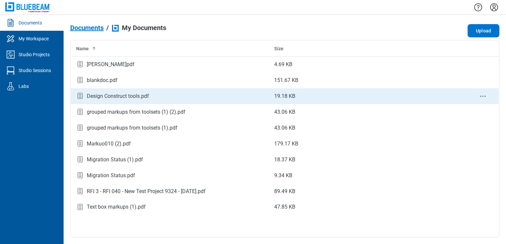
click at [132, 101] on td "Design Construct tools.pdf" at bounding box center [170, 96] width 198 height 16
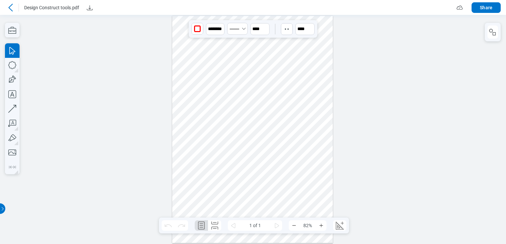
click at [208, 41] on div at bounding box center [252, 129] width 161 height 227
click at [232, 44] on div at bounding box center [252, 129] width 161 height 227
click at [233, 77] on div at bounding box center [252, 129] width 161 height 227
click at [256, 60] on div at bounding box center [252, 129] width 161 height 227
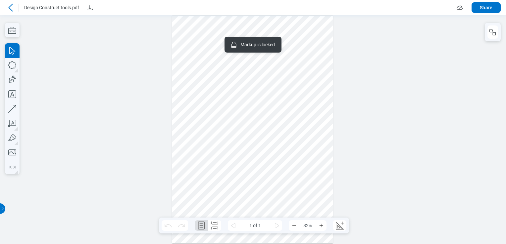
click at [314, 45] on div at bounding box center [252, 129] width 161 height 227
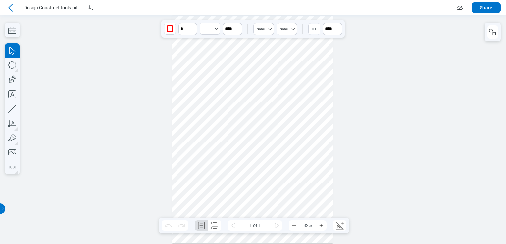
drag, startPoint x: 311, startPoint y: 49, endPoint x: 265, endPoint y: 123, distance: 87.0
click at [265, 123] on div at bounding box center [252, 129] width 161 height 227
drag, startPoint x: 274, startPoint y: 114, endPoint x: 283, endPoint y: 125, distance: 13.8
click at [283, 125] on div at bounding box center [252, 129] width 161 height 227
click at [310, 88] on div at bounding box center [252, 129] width 161 height 227
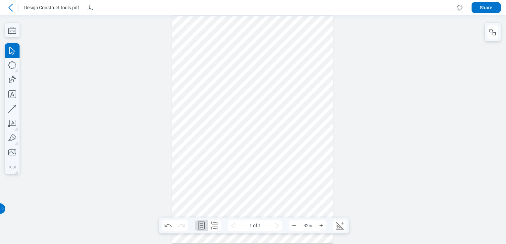
click at [286, 34] on div at bounding box center [252, 129] width 161 height 227
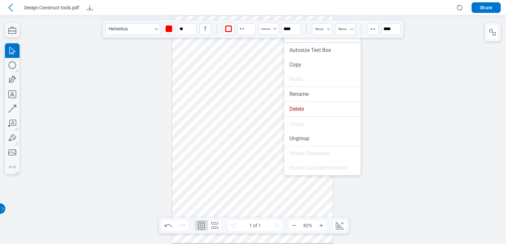
click at [315, 160] on li "Rotate Clockwise" at bounding box center [322, 153] width 76 height 15
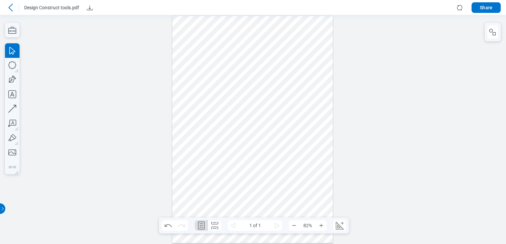
click at [206, 78] on div at bounding box center [252, 129] width 161 height 227
click at [217, 46] on div at bounding box center [252, 129] width 161 height 227
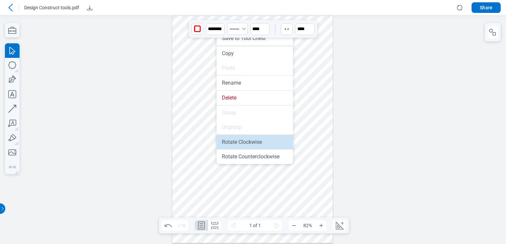
click at [244, 141] on li "Rotate Clockwise" at bounding box center [255, 142] width 76 height 15
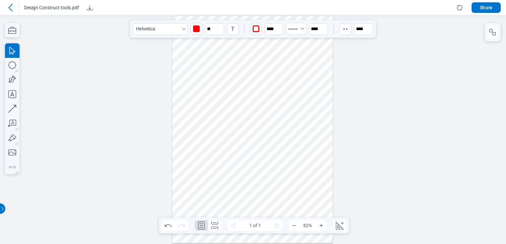
click at [235, 43] on div at bounding box center [252, 129] width 161 height 227
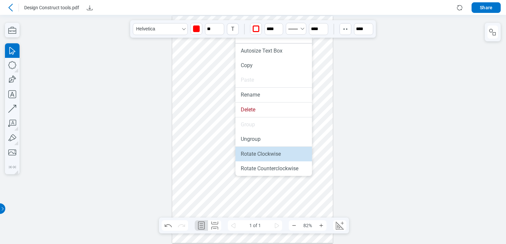
click at [260, 151] on li "Rotate Clockwise" at bounding box center [273, 154] width 76 height 15
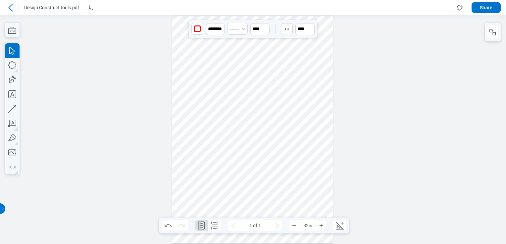
drag, startPoint x: 217, startPoint y: 48, endPoint x: 209, endPoint y: 124, distance: 76.6
click at [210, 124] on div at bounding box center [252, 129] width 161 height 227
click at [224, 40] on div at bounding box center [252, 129] width 161 height 227
drag, startPoint x: 221, startPoint y: 44, endPoint x: 207, endPoint y: 137, distance: 93.9
click at [207, 137] on div at bounding box center [252, 129] width 161 height 227
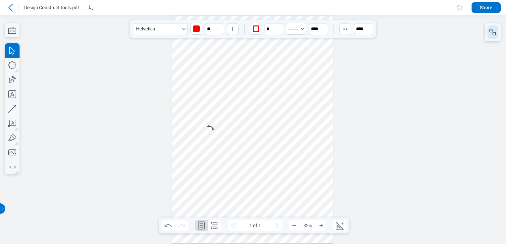
click at [498, 33] on button "button" at bounding box center [492, 31] width 11 height 13
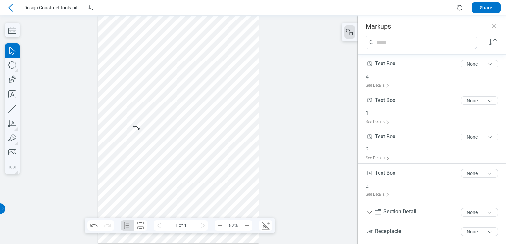
click at [141, 36] on div at bounding box center [178, 129] width 161 height 227
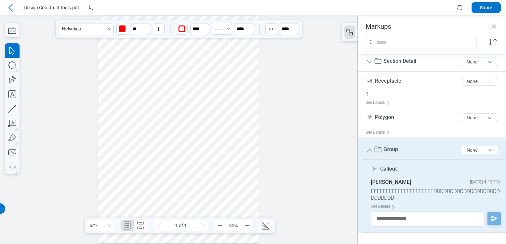
click at [213, 40] on div at bounding box center [178, 129] width 161 height 227
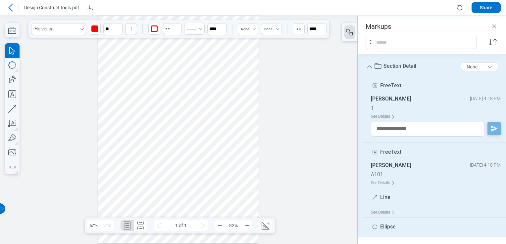
drag, startPoint x: 204, startPoint y: 145, endPoint x: 208, endPoint y: 135, distance: 10.3
click at [204, 145] on div at bounding box center [178, 129] width 161 height 227
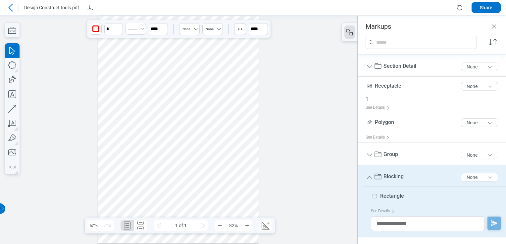
scroll to position [204, 0]
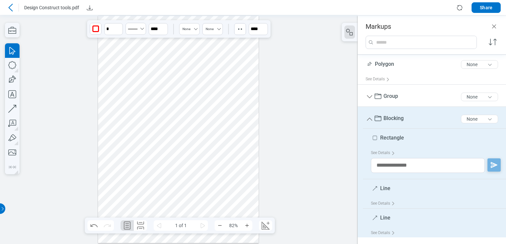
click at [208, 135] on div at bounding box center [178, 129] width 161 height 227
click at [216, 40] on div at bounding box center [178, 129] width 161 height 227
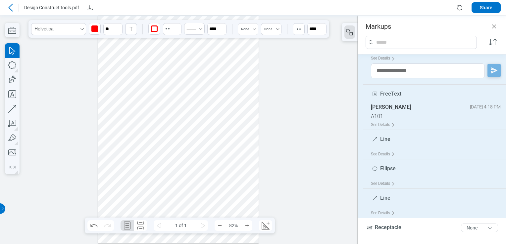
scroll to position [146, 0]
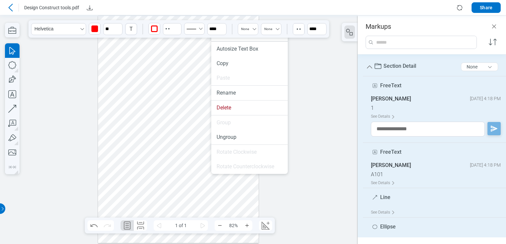
click at [178, 189] on div at bounding box center [178, 129] width 161 height 227
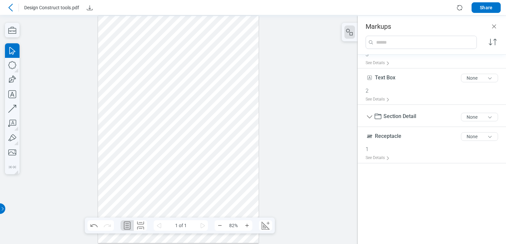
scroll to position [0, 0]
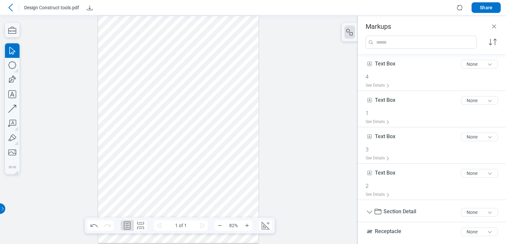
click at [213, 39] on div at bounding box center [178, 129] width 161 height 227
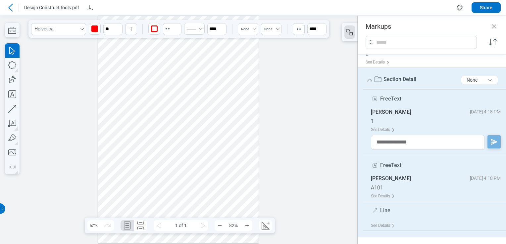
scroll to position [33, 0]
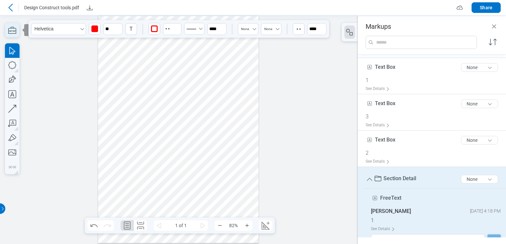
click at [17, 33] on icon "button" at bounding box center [12, 30] width 15 height 15
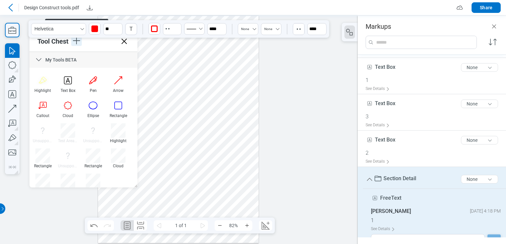
click at [75, 43] on icon "button" at bounding box center [76, 40] width 11 height 11
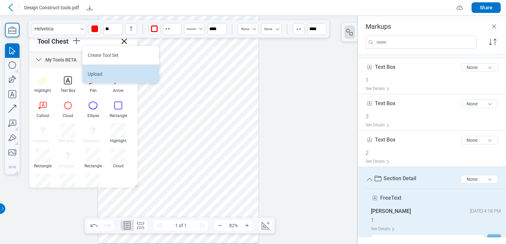
click at [106, 75] on li "Upload" at bounding box center [120, 74] width 76 height 19
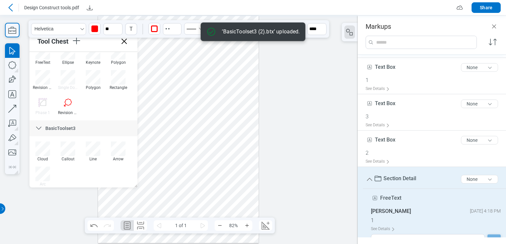
scroll to position [251, 0]
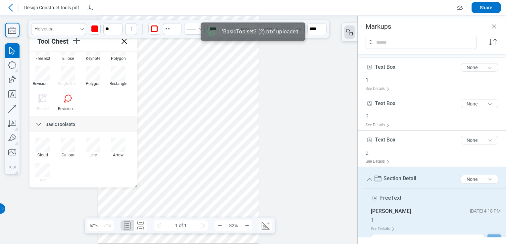
click at [72, 153] on div "Callout" at bounding box center [68, 155] width 20 height 5
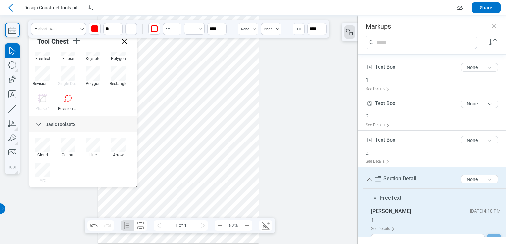
click at [173, 165] on div at bounding box center [178, 129] width 161 height 227
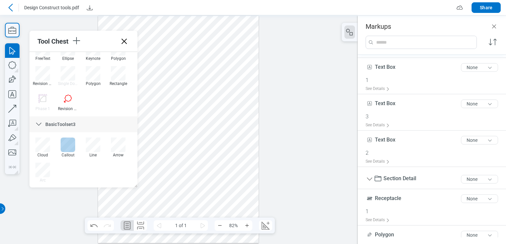
click at [66, 143] on div at bounding box center [68, 145] width 15 height 15
drag, startPoint x: 183, startPoint y: 156, endPoint x: 201, endPoint y: 170, distance: 23.4
click at [201, 170] on div at bounding box center [178, 129] width 161 height 227
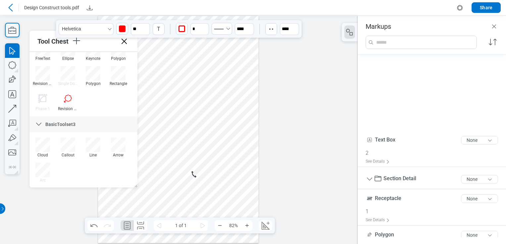
scroll to position [140, 0]
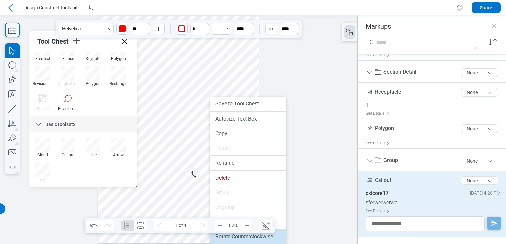
drag, startPoint x: 255, startPoint y: 239, endPoint x: 253, endPoint y: 224, distance: 16.0
click at [255, 239] on li "Rotate Counterclockwise" at bounding box center [248, 237] width 76 height 15
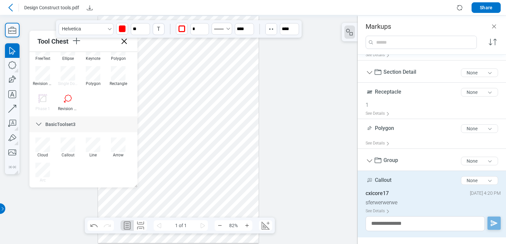
drag, startPoint x: 226, startPoint y: 158, endPoint x: 170, endPoint y: 168, distance: 57.2
click at [170, 168] on div at bounding box center [178, 129] width 161 height 227
click at [212, 159] on div at bounding box center [178, 129] width 161 height 227
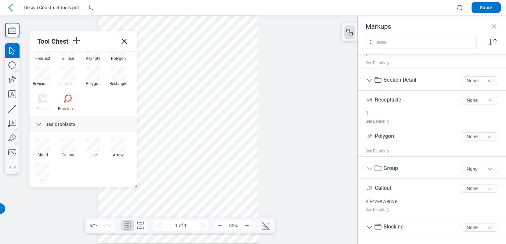
scroll to position [110, 0]
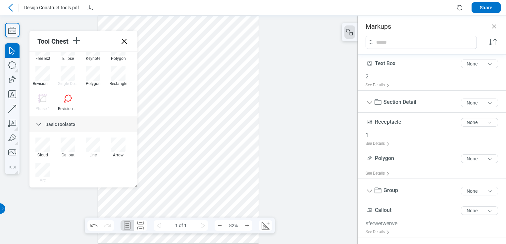
click at [192, 181] on div at bounding box center [178, 129] width 161 height 227
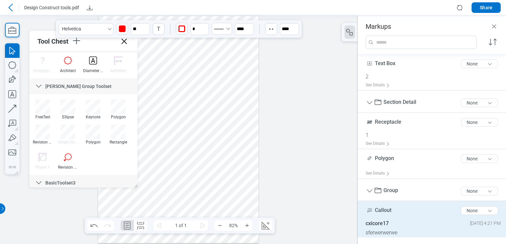
scroll to position [184, 0]
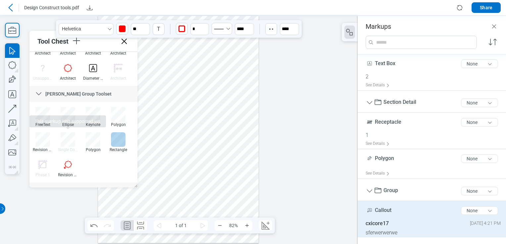
click at [116, 139] on div at bounding box center [118, 139] width 15 height 15
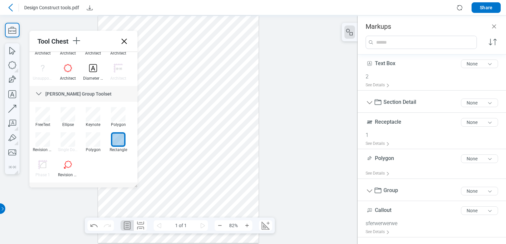
drag, startPoint x: 181, startPoint y: 84, endPoint x: 205, endPoint y: 105, distance: 31.4
click at [205, 105] on div at bounding box center [178, 129] width 161 height 227
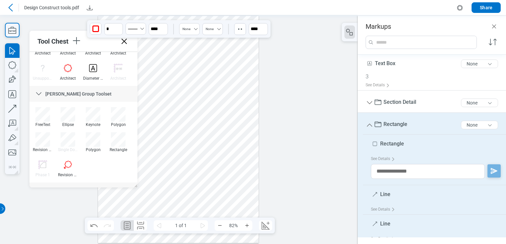
scroll to position [0, 0]
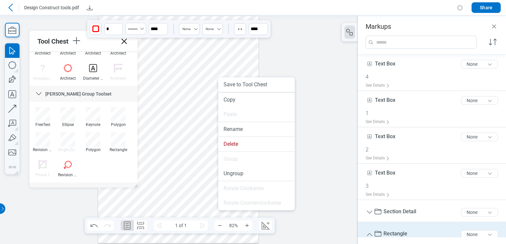
click at [241, 196] on ul "Save to Tool Chest Copy Paste Rename Delete Group Ungroup Rotate Clockwise Rota…" at bounding box center [256, 143] width 76 height 133
click at [92, 114] on div at bounding box center [93, 114] width 15 height 15
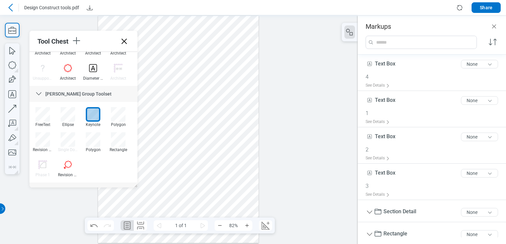
click at [174, 98] on div at bounding box center [178, 129] width 161 height 227
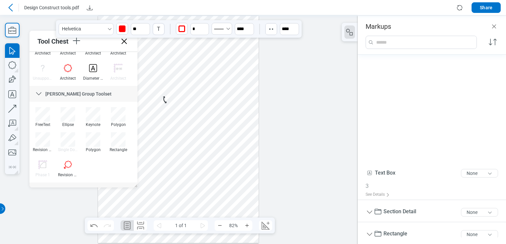
scroll to position [140, 0]
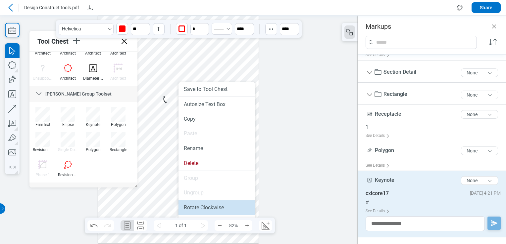
click at [193, 208] on li "Rotate Clockwise" at bounding box center [216, 208] width 76 height 15
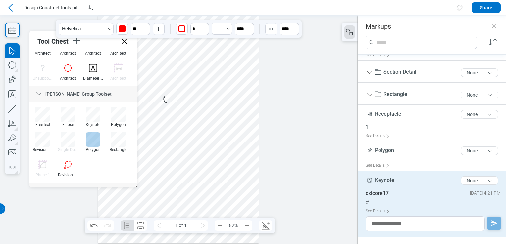
click at [95, 143] on div at bounding box center [93, 139] width 15 height 15
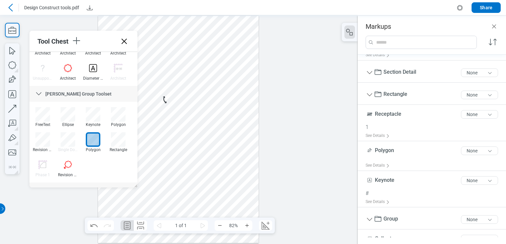
drag, startPoint x: 181, startPoint y: 135, endPoint x: 204, endPoint y: 166, distance: 38.7
click at [204, 166] on div at bounding box center [178, 129] width 161 height 227
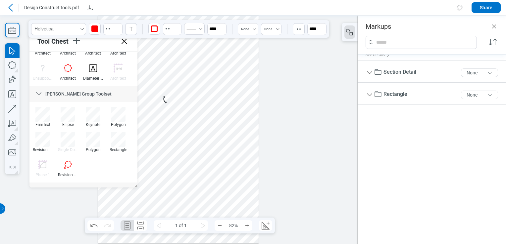
scroll to position [0, 0]
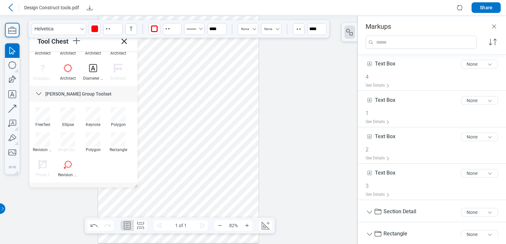
click at [211, 161] on div at bounding box center [178, 129] width 161 height 227
click at [216, 166] on div at bounding box center [178, 129] width 161 height 227
click at [216, 92] on div at bounding box center [178, 129] width 161 height 227
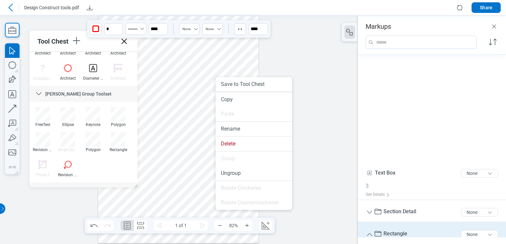
scroll to position [116, 0]
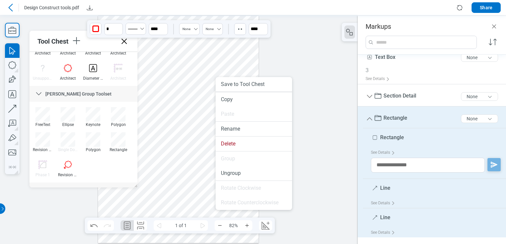
click at [208, 129] on div at bounding box center [178, 129] width 161 height 227
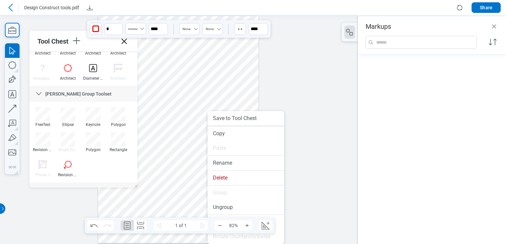
scroll to position [321, 0]
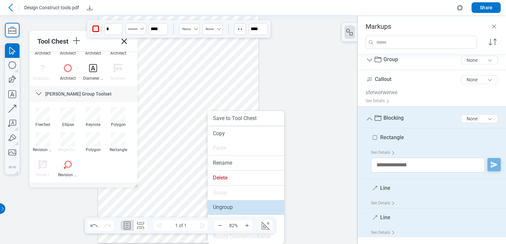
click at [230, 210] on li "Ungroup" at bounding box center [246, 207] width 76 height 15
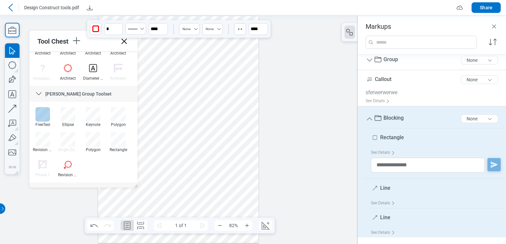
click at [44, 117] on div at bounding box center [42, 114] width 15 height 15
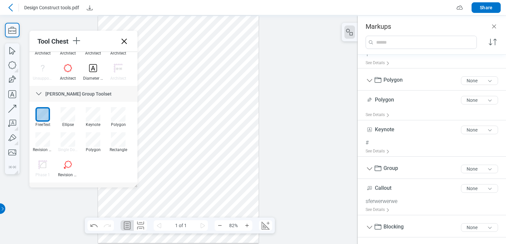
scroll to position [212, 0]
drag, startPoint x: 160, startPoint y: 187, endPoint x: 189, endPoint y: 190, distance: 30.0
click at [189, 190] on div at bounding box center [178, 129] width 161 height 227
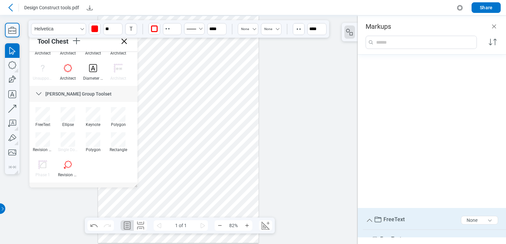
scroll to position [414, 0]
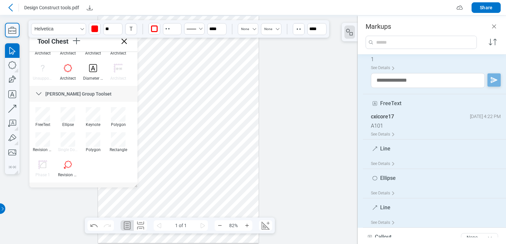
drag, startPoint x: 189, startPoint y: 186, endPoint x: 163, endPoint y: 174, distance: 29.0
click at [163, 174] on div at bounding box center [178, 129] width 161 height 227
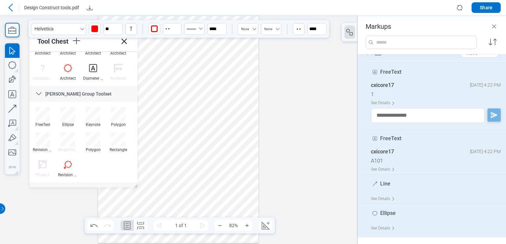
scroll to position [401, 0]
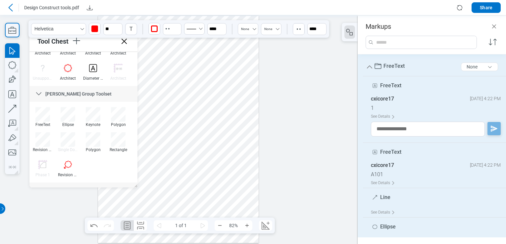
drag, startPoint x: 154, startPoint y: 180, endPoint x: 147, endPoint y: 120, distance: 61.3
click at [167, 186] on div at bounding box center [178, 129] width 161 height 227
click at [124, 40] on icon at bounding box center [124, 41] width 11 height 11
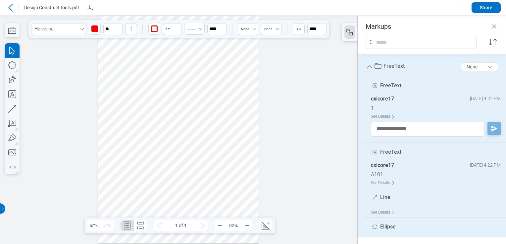
click at [148, 175] on div at bounding box center [178, 129] width 161 height 227
drag, startPoint x: 176, startPoint y: 166, endPoint x: 180, endPoint y: 163, distance: 5.0
click at [180, 163] on div at bounding box center [178, 129] width 161 height 227
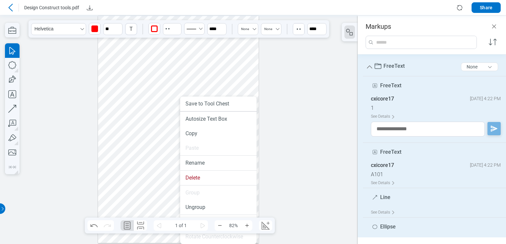
click at [129, 153] on div at bounding box center [178, 129] width 161 height 227
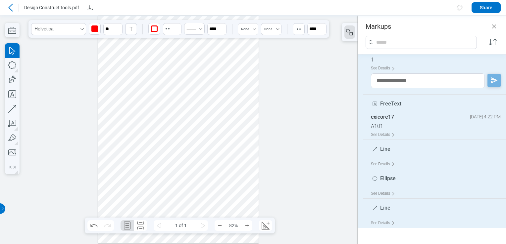
click at [140, 176] on div at bounding box center [178, 129] width 161 height 227
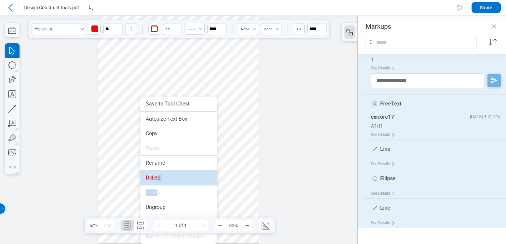
click at [158, 183] on ul "Save to Tool Chest Autosize Text Box Copy Paste Rename Delete Group Ungroup Rot…" at bounding box center [178, 171] width 76 height 148
drag, startPoint x: 158, startPoint y: 183, endPoint x: 170, endPoint y: 160, distance: 25.8
click at [161, 181] on li "Delete" at bounding box center [178, 178] width 76 height 15
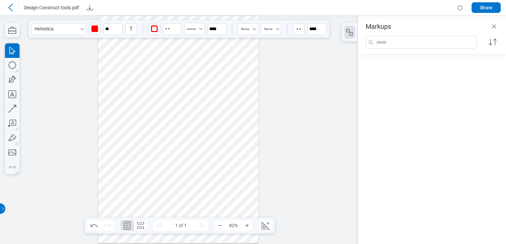
scroll to position [0, 0]
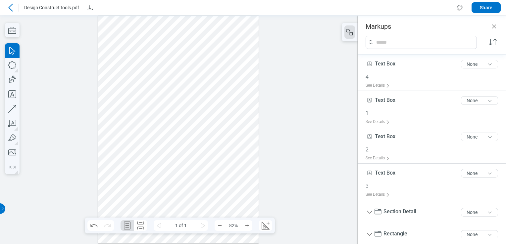
click at [170, 175] on div at bounding box center [178, 129] width 161 height 227
click at [211, 161] on div at bounding box center [178, 129] width 161 height 227
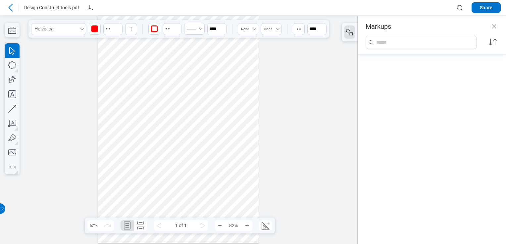
scroll to position [246, 0]
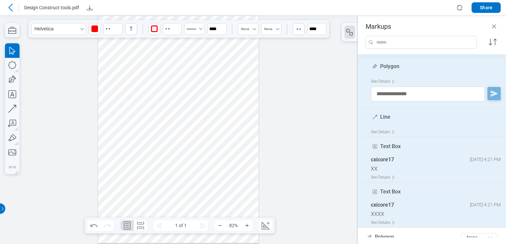
click at [280, 76] on div at bounding box center [179, 129] width 358 height 229
click at [145, 90] on div at bounding box center [178, 129] width 161 height 227
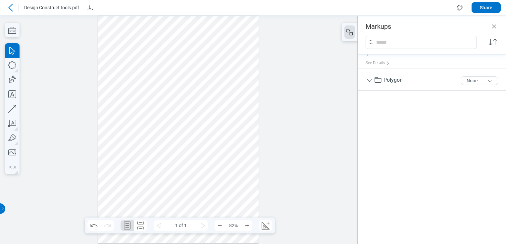
scroll to position [37, 0]
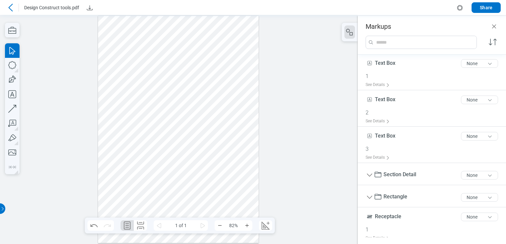
click at [11, 8] on icon at bounding box center [11, 8] width 8 height 8
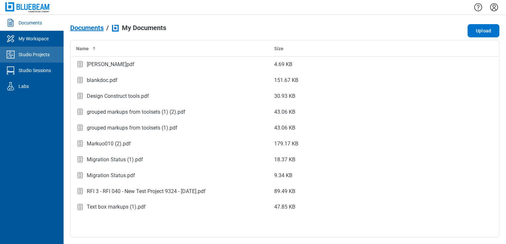
click at [45, 47] on link "Studio Projects" at bounding box center [32, 55] width 64 height 16
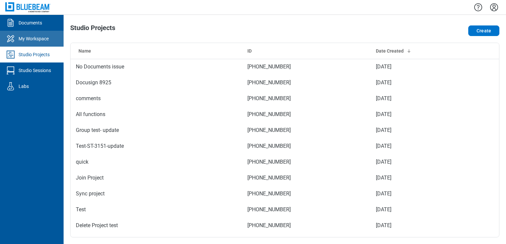
click at [47, 38] on div "My Workspace" at bounding box center [34, 38] width 30 height 7
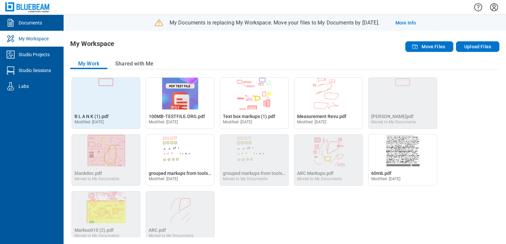
click at [97, 120] on span "Modified: [DATE]" at bounding box center [89, 122] width 29 height 5
click at [96, 114] on span "B L A N K (1).pdf" at bounding box center [92, 116] width 34 height 5
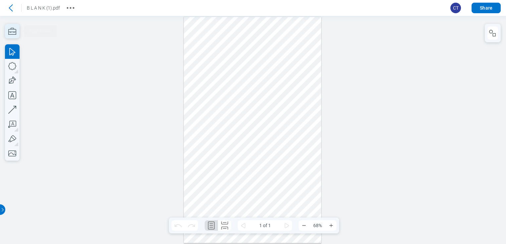
click at [7, 26] on icon "button" at bounding box center [12, 31] width 15 height 15
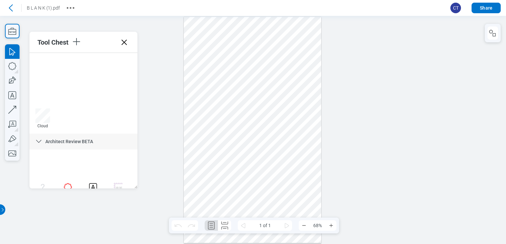
scroll to position [251, 0]
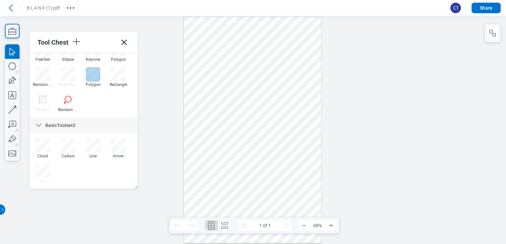
click at [95, 68] on div at bounding box center [93, 74] width 15 height 15
drag, startPoint x: 200, startPoint y: 151, endPoint x: 254, endPoint y: 186, distance: 64.4
click at [255, 186] on div at bounding box center [253, 130] width 138 height 227
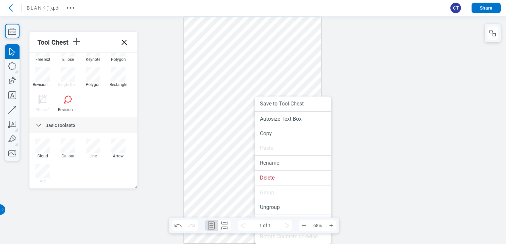
click at [246, 173] on div at bounding box center [253, 130] width 138 height 227
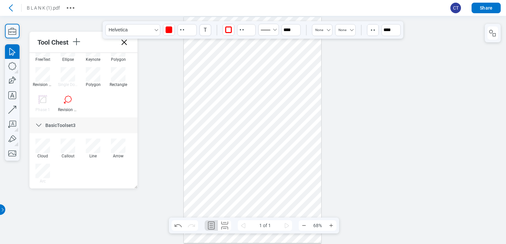
drag, startPoint x: 265, startPoint y: 179, endPoint x: 240, endPoint y: 59, distance: 122.4
click at [242, 57] on div at bounding box center [253, 130] width 138 height 227
drag, startPoint x: 213, startPoint y: 185, endPoint x: 141, endPoint y: 107, distance: 106.4
click at [213, 185] on div at bounding box center [253, 130] width 138 height 227
click at [117, 68] on div at bounding box center [118, 74] width 15 height 15
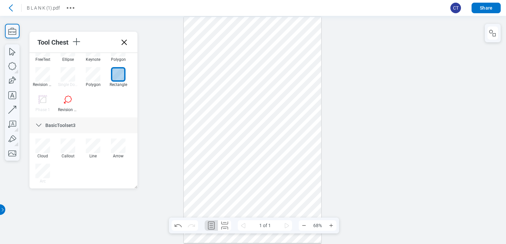
drag, startPoint x: 291, startPoint y: 75, endPoint x: 299, endPoint y: 99, distance: 24.7
click at [299, 99] on div at bounding box center [253, 130] width 138 height 227
click at [74, 99] on div at bounding box center [68, 99] width 15 height 15
drag, startPoint x: 207, startPoint y: 152, endPoint x: 221, endPoint y: 159, distance: 16.0
click at [221, 159] on div at bounding box center [253, 130] width 138 height 227
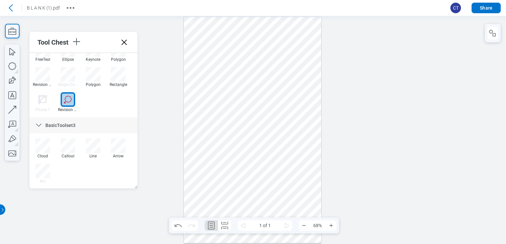
click at [223, 176] on div at bounding box center [253, 130] width 138 height 227
click at [250, 160] on div at bounding box center [253, 130] width 138 height 227
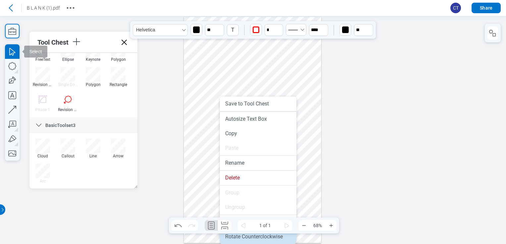
click at [278, 240] on li "Rotate Counterclockwise" at bounding box center [258, 237] width 76 height 15
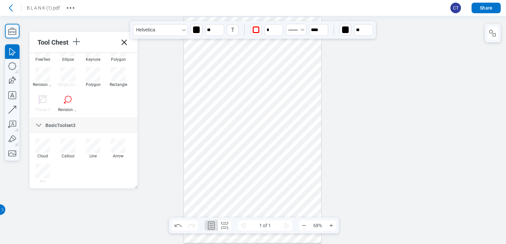
click at [267, 184] on div at bounding box center [253, 130] width 138 height 227
click at [310, 93] on div at bounding box center [253, 130] width 138 height 227
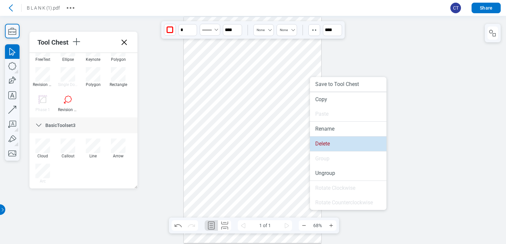
click at [330, 149] on li "Delete" at bounding box center [348, 144] width 76 height 15
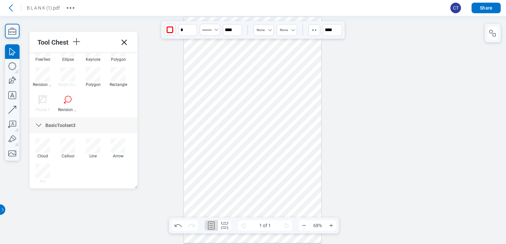
scroll to position [184, 0]
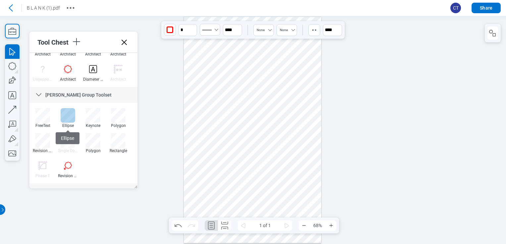
click at [72, 115] on div at bounding box center [68, 115] width 15 height 15
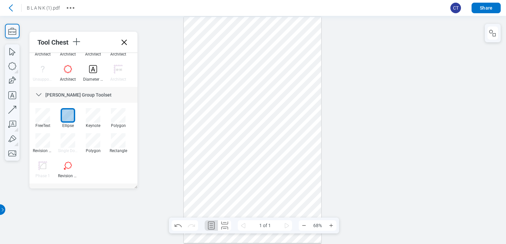
drag, startPoint x: 269, startPoint y: 145, endPoint x: 294, endPoint y: 144, distance: 25.5
click at [294, 144] on div at bounding box center [253, 130] width 138 height 227
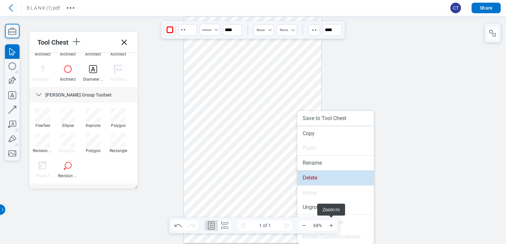
click at [326, 176] on li "Delete" at bounding box center [335, 178] width 76 height 15
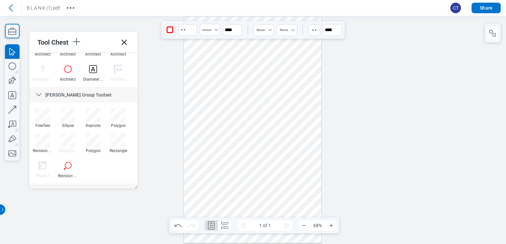
click at [174, 74] on div at bounding box center [253, 130] width 506 height 228
click at [126, 44] on icon at bounding box center [124, 42] width 5 height 5
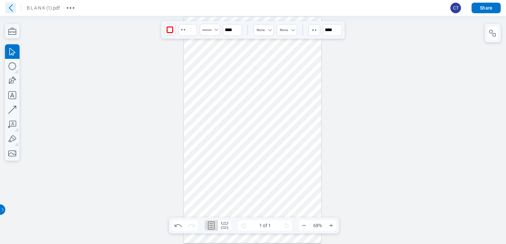
click at [12, 8] on icon at bounding box center [10, 8] width 11 height 11
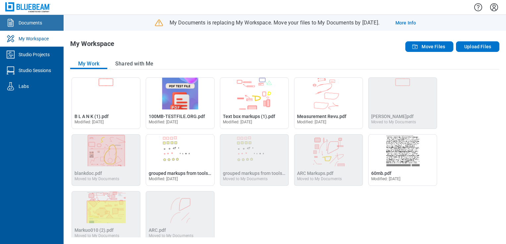
click at [36, 26] on link "Documents" at bounding box center [32, 23] width 64 height 16
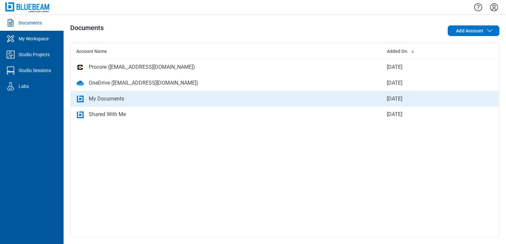
click at [132, 97] on div "My Documents" at bounding box center [226, 99] width 300 height 8
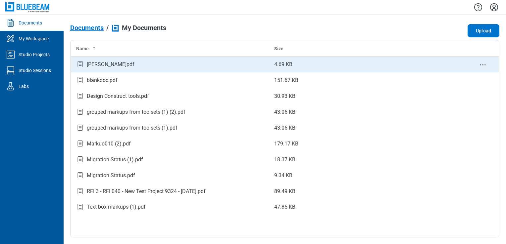
click at [122, 68] on div "[PERSON_NAME]pdf" at bounding box center [169, 64] width 187 height 9
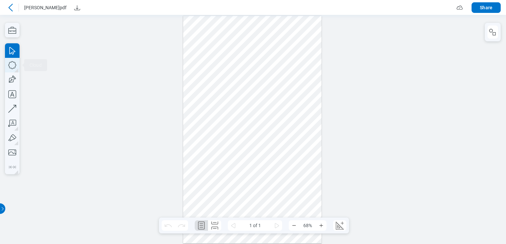
click at [7, 68] on icon "button" at bounding box center [12, 65] width 15 height 15
drag, startPoint x: 188, startPoint y: 104, endPoint x: 205, endPoint y: 121, distance: 23.9
click at [205, 121] on div at bounding box center [252, 130] width 138 height 228
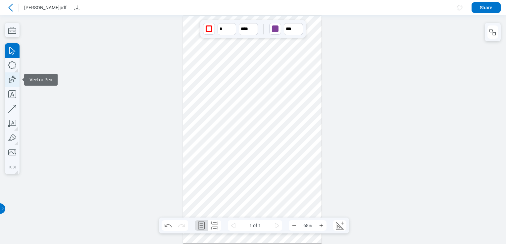
click at [9, 79] on icon "button" at bounding box center [12, 80] width 10 height 10
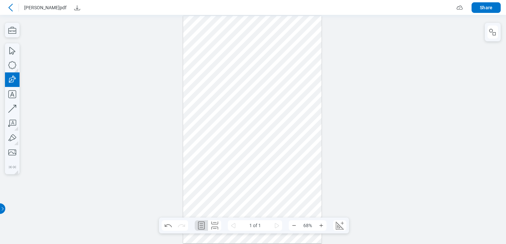
drag, startPoint x: 214, startPoint y: 105, endPoint x: 224, endPoint y: 115, distance: 14.0
click at [224, 115] on div at bounding box center [252, 130] width 138 height 228
drag, startPoint x: 240, startPoint y: 127, endPoint x: 198, endPoint y: 106, distance: 47.4
click at [198, 106] on div at bounding box center [252, 130] width 138 height 228
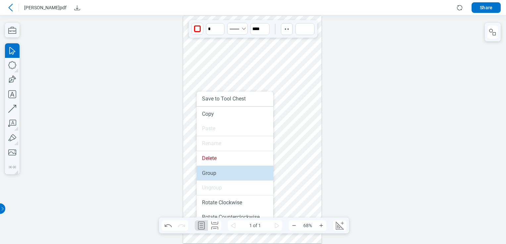
drag, startPoint x: 218, startPoint y: 176, endPoint x: 218, endPoint y: 160, distance: 15.2
click at [218, 176] on li "Group" at bounding box center [235, 173] width 76 height 15
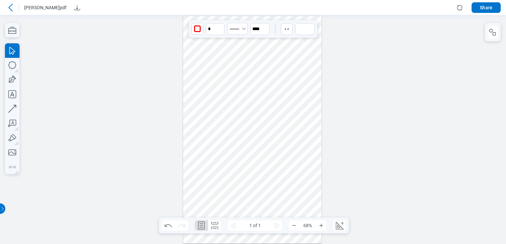
drag, startPoint x: 190, startPoint y: 117, endPoint x: 190, endPoint y: 132, distance: 15.6
click at [190, 132] on div at bounding box center [252, 130] width 138 height 228
drag, startPoint x: 224, startPoint y: 127, endPoint x: 200, endPoint y: 108, distance: 30.6
click at [200, 108] on div at bounding box center [252, 130] width 138 height 228
drag, startPoint x: 200, startPoint y: 108, endPoint x: 256, endPoint y: 109, distance: 56.0
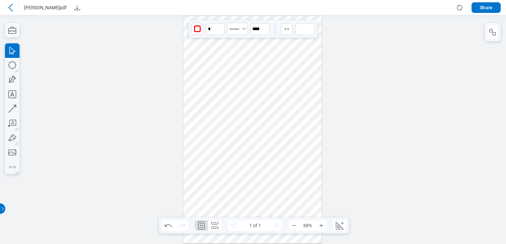
click at [256, 109] on div at bounding box center [252, 130] width 138 height 228
drag, startPoint x: 243, startPoint y: 132, endPoint x: 237, endPoint y: 137, distance: 7.3
click at [237, 137] on div at bounding box center [252, 130] width 138 height 228
drag, startPoint x: 268, startPoint y: 121, endPoint x: 295, endPoint y: 116, distance: 28.3
click at [295, 116] on div at bounding box center [252, 130] width 138 height 228
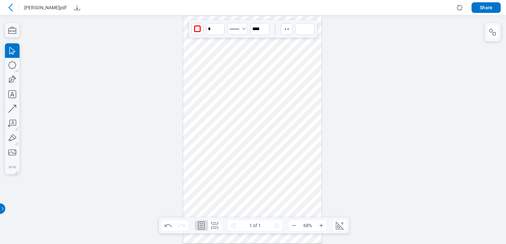
drag, startPoint x: 286, startPoint y: 144, endPoint x: 291, endPoint y: 162, distance: 18.2
click at [293, 161] on div at bounding box center [252, 130] width 138 height 228
click at [305, 155] on div at bounding box center [252, 130] width 138 height 228
click at [255, 134] on div at bounding box center [252, 130] width 138 height 228
drag, startPoint x: 255, startPoint y: 134, endPoint x: 238, endPoint y: 140, distance: 17.3
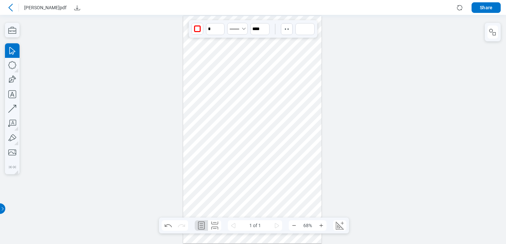
click at [238, 140] on div at bounding box center [252, 130] width 138 height 228
drag, startPoint x: 250, startPoint y: 119, endPoint x: 250, endPoint y: 114, distance: 4.7
click at [250, 114] on div at bounding box center [252, 130] width 138 height 228
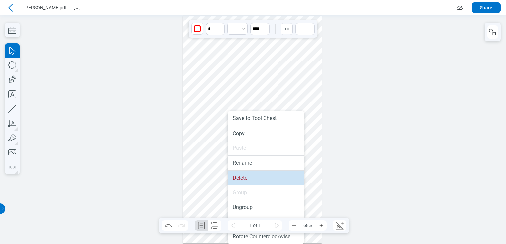
click at [260, 179] on li "Delete" at bounding box center [265, 178] width 76 height 15
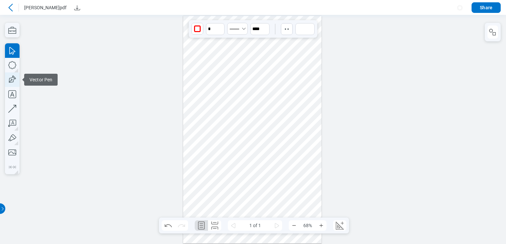
click at [14, 82] on icon "button" at bounding box center [12, 80] width 15 height 15
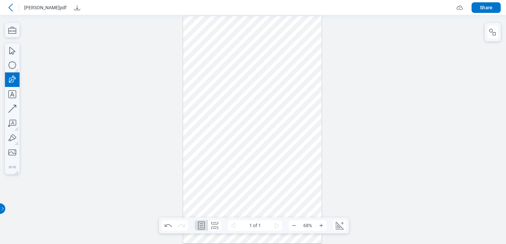
drag, startPoint x: 200, startPoint y: 94, endPoint x: 213, endPoint y: 121, distance: 29.9
click at [213, 121] on div at bounding box center [252, 130] width 138 height 228
click at [19, 68] on div at bounding box center [253, 129] width 506 height 229
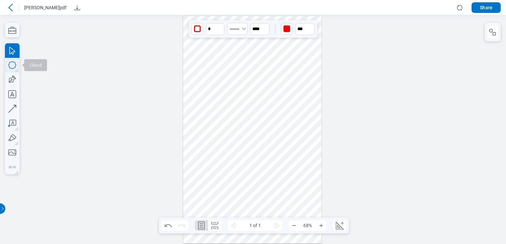
click at [15, 65] on icon "button" at bounding box center [12, 65] width 15 height 15
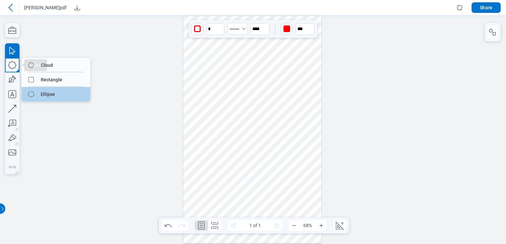
drag, startPoint x: 58, startPoint y: 94, endPoint x: 187, endPoint y: 101, distance: 129.6
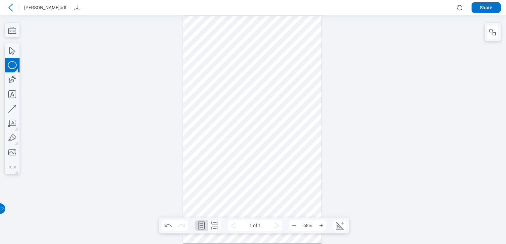
drag, startPoint x: 218, startPoint y: 98, endPoint x: 233, endPoint y: 116, distance: 22.8
click at [233, 116] on div at bounding box center [252, 130] width 138 height 228
drag, startPoint x: 225, startPoint y: 116, endPoint x: 200, endPoint y: 101, distance: 29.4
click at [200, 101] on div at bounding box center [252, 130] width 138 height 228
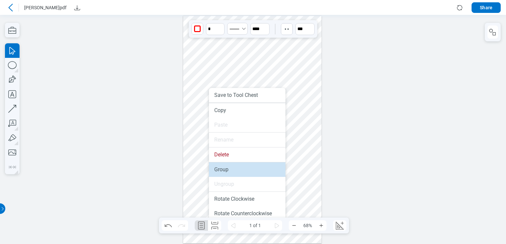
click at [224, 164] on li "Group" at bounding box center [247, 170] width 76 height 15
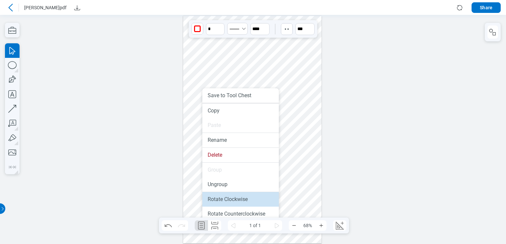
drag, startPoint x: 228, startPoint y: 197, endPoint x: 223, endPoint y: 132, distance: 65.1
click at [228, 197] on li "Rotate Clockwise" at bounding box center [240, 199] width 76 height 15
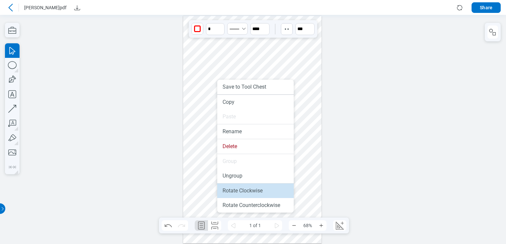
click at [247, 184] on li "Rotate Clockwise" at bounding box center [255, 191] width 76 height 15
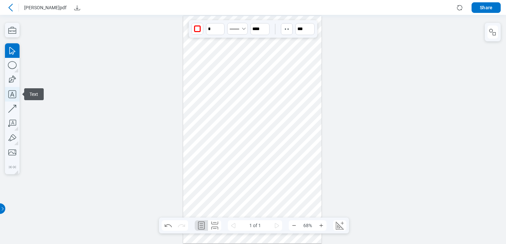
click at [15, 96] on icon "button" at bounding box center [12, 94] width 15 height 15
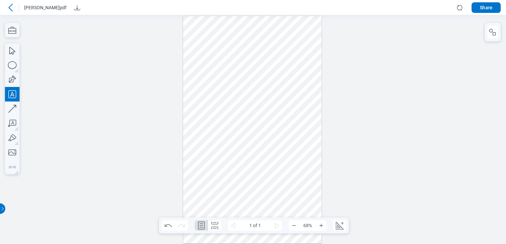
click at [238, 106] on div at bounding box center [252, 130] width 138 height 228
drag, startPoint x: 246, startPoint y: 130, endPoint x: 240, endPoint y: 130, distance: 6.3
click at [244, 131] on div at bounding box center [252, 130] width 138 height 228
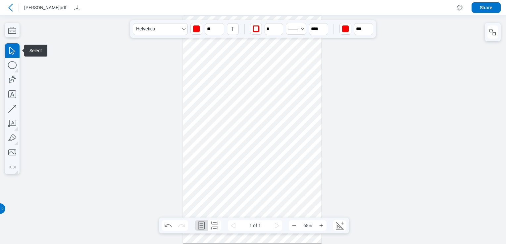
click at [225, 109] on div at bounding box center [252, 130] width 138 height 228
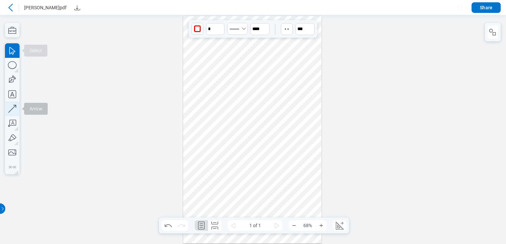
click at [12, 109] on icon "button" at bounding box center [12, 109] width 15 height 15
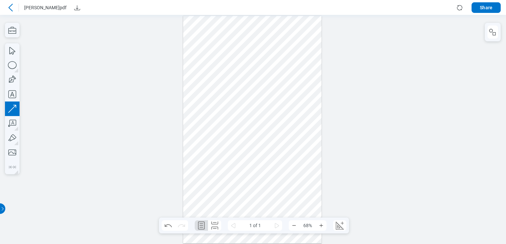
drag, startPoint x: 219, startPoint y: 130, endPoint x: 250, endPoint y: 132, distance: 31.2
click at [250, 132] on div at bounding box center [252, 130] width 138 height 228
click at [228, 107] on div at bounding box center [252, 130] width 138 height 228
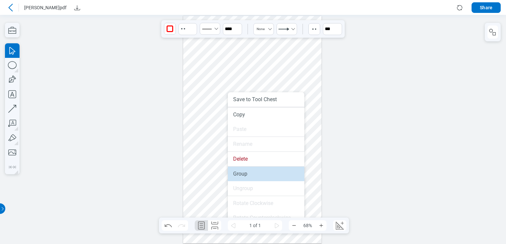
click at [245, 172] on li "Group" at bounding box center [266, 174] width 76 height 15
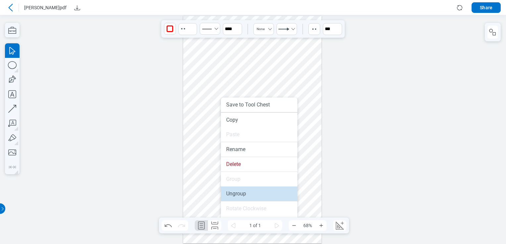
drag, startPoint x: 248, startPoint y: 195, endPoint x: 247, endPoint y: 179, distance: 15.9
click at [248, 195] on li "Ungroup" at bounding box center [259, 194] width 76 height 15
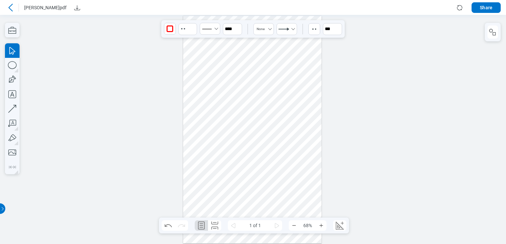
click at [235, 117] on div at bounding box center [252, 130] width 138 height 228
click at [225, 111] on div at bounding box center [252, 130] width 138 height 228
click at [243, 109] on div at bounding box center [252, 130] width 138 height 228
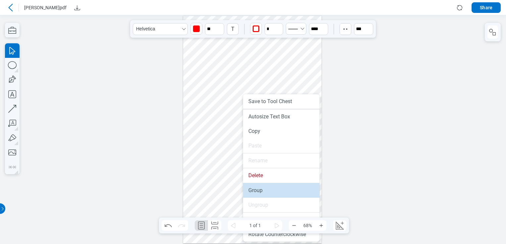
drag, startPoint x: 264, startPoint y: 187, endPoint x: 264, endPoint y: 172, distance: 14.9
click at [264, 187] on li "Group" at bounding box center [281, 190] width 76 height 15
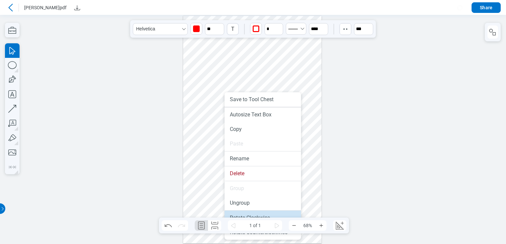
click at [268, 217] on li "Rotate Clockwise" at bounding box center [263, 218] width 76 height 15
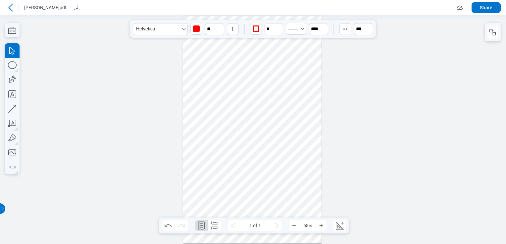
drag, startPoint x: 225, startPoint y: 101, endPoint x: 212, endPoint y: 138, distance: 39.1
click at [212, 138] on div at bounding box center [252, 130] width 138 height 228
drag, startPoint x: 234, startPoint y: 105, endPoint x: 238, endPoint y: 135, distance: 30.4
click at [242, 143] on div at bounding box center [252, 130] width 138 height 228
drag, startPoint x: 264, startPoint y: 126, endPoint x: 252, endPoint y: 130, distance: 12.5
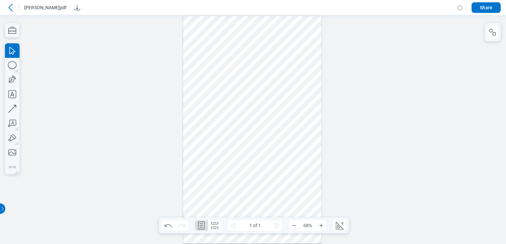
click at [258, 128] on div at bounding box center [252, 130] width 138 height 228
drag, startPoint x: 216, startPoint y: 153, endPoint x: 269, endPoint y: 120, distance: 62.3
click at [269, 120] on div at bounding box center [252, 130] width 138 height 228
drag, startPoint x: 278, startPoint y: 74, endPoint x: 289, endPoint y: 108, distance: 35.8
click at [289, 109] on div at bounding box center [252, 130] width 138 height 228
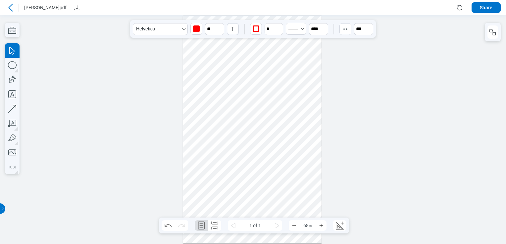
drag, startPoint x: 269, startPoint y: 114, endPoint x: 233, endPoint y: 156, distance: 55.2
click at [233, 157] on div at bounding box center [252, 130] width 138 height 228
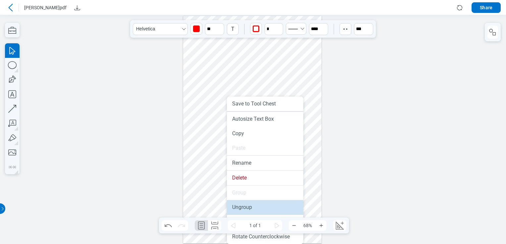
click at [239, 205] on li "Ungroup" at bounding box center [265, 207] width 76 height 15
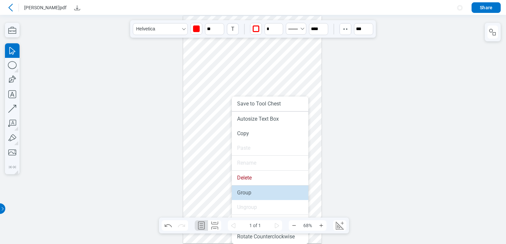
click at [253, 196] on li "Group" at bounding box center [270, 193] width 76 height 15
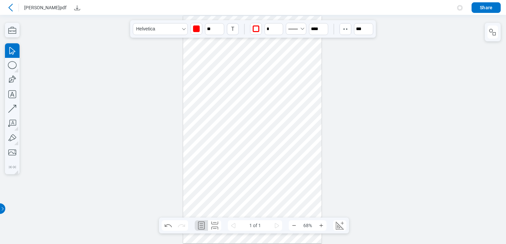
click at [273, 190] on div at bounding box center [252, 130] width 138 height 228
click at [230, 157] on div at bounding box center [252, 130] width 138 height 228
drag, startPoint x: 230, startPoint y: 157, endPoint x: 224, endPoint y: 167, distance: 11.9
click at [224, 167] on div at bounding box center [252, 130] width 138 height 228
drag, startPoint x: 233, startPoint y: 155, endPoint x: 227, endPoint y: 163, distance: 10.3
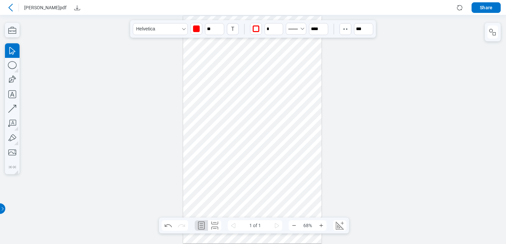
click at [227, 163] on div at bounding box center [252, 130] width 138 height 228
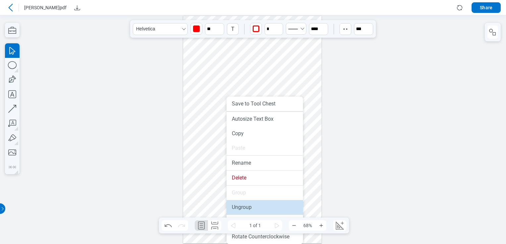
drag, startPoint x: 246, startPoint y: 210, endPoint x: 274, endPoint y: 184, distance: 38.7
click at [246, 210] on li "Ungroup" at bounding box center [265, 207] width 76 height 15
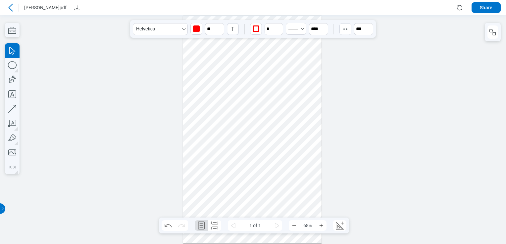
click at [291, 171] on div at bounding box center [252, 130] width 138 height 228
click at [230, 170] on div at bounding box center [252, 130] width 138 height 228
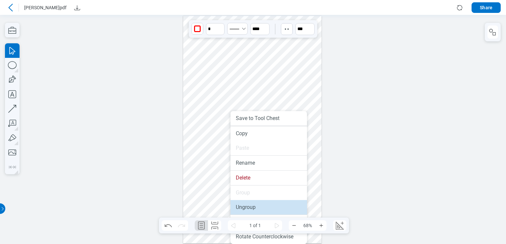
click at [239, 209] on li "Ungroup" at bounding box center [268, 207] width 76 height 15
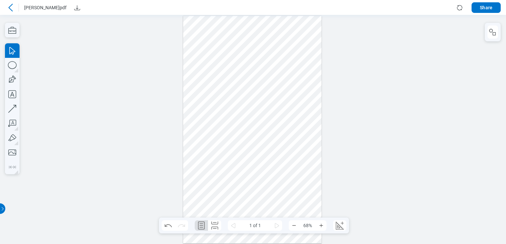
drag, startPoint x: 277, startPoint y: 169, endPoint x: 271, endPoint y: 169, distance: 6.6
click at [278, 169] on div at bounding box center [252, 130] width 138 height 228
drag, startPoint x: 273, startPoint y: 182, endPoint x: 195, endPoint y: 157, distance: 82.1
click at [195, 157] on div at bounding box center [252, 130] width 138 height 228
click at [12, 67] on icon "button" at bounding box center [12, 65] width 15 height 15
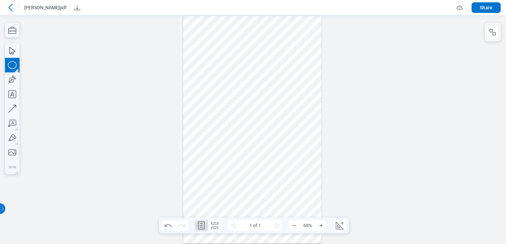
drag, startPoint x: 201, startPoint y: 91, endPoint x: 163, endPoint y: 102, distance: 39.8
click at [214, 102] on div at bounding box center [252, 130] width 138 height 228
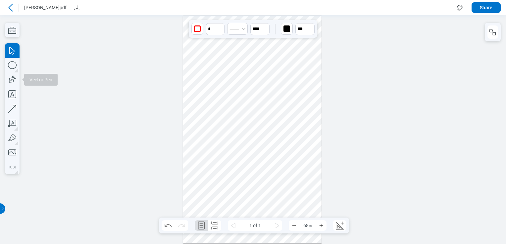
click at [46, 78] on span "Vector Pen" at bounding box center [40, 80] width 33 height 12
click at [7, 79] on icon "button" at bounding box center [12, 80] width 15 height 15
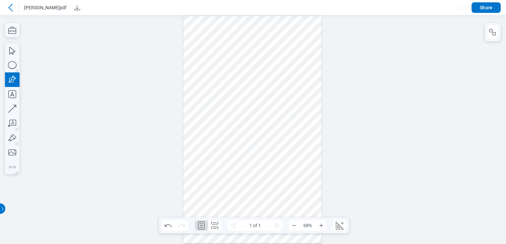
drag, startPoint x: 219, startPoint y: 90, endPoint x: 231, endPoint y: 101, distance: 15.7
click at [231, 101] on div at bounding box center [252, 130] width 138 height 228
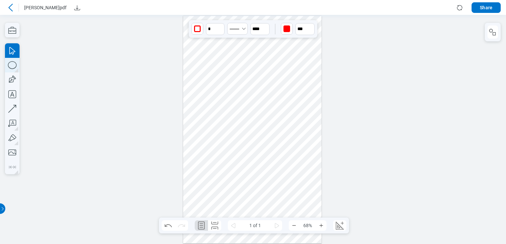
click at [13, 64] on icon "button" at bounding box center [12, 65] width 15 height 15
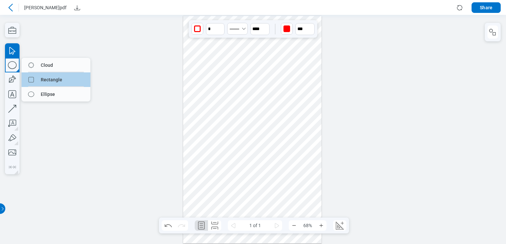
drag, startPoint x: 45, startPoint y: 64, endPoint x: 39, endPoint y: 79, distance: 16.6
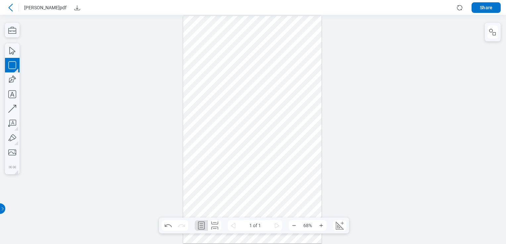
drag, startPoint x: 260, startPoint y: 89, endPoint x: 271, endPoint y: 100, distance: 15.0
click at [271, 100] on div at bounding box center [252, 130] width 138 height 228
click at [15, 66] on icon "button" at bounding box center [12, 65] width 15 height 15
drag, startPoint x: 283, startPoint y: 86, endPoint x: 294, endPoint y: 106, distance: 23.0
click at [294, 106] on div at bounding box center [252, 130] width 138 height 228
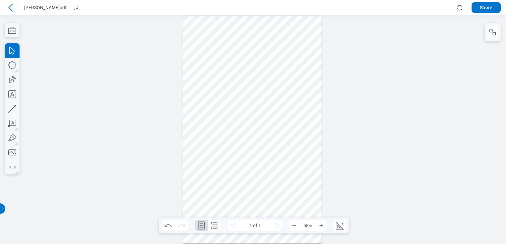
drag, startPoint x: 308, startPoint y: 101, endPoint x: 265, endPoint y: 82, distance: 46.8
click at [265, 82] on div at bounding box center [252, 130] width 138 height 228
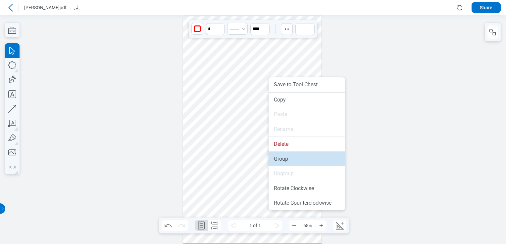
drag, startPoint x: 275, startPoint y: 142, endPoint x: 285, endPoint y: 165, distance: 25.0
click at [285, 165] on li "Group" at bounding box center [307, 159] width 76 height 15
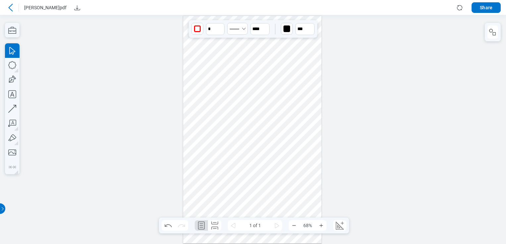
click at [212, 98] on div at bounding box center [252, 130] width 138 height 228
click at [223, 98] on div at bounding box center [252, 130] width 138 height 228
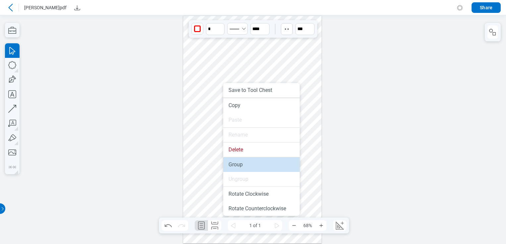
drag, startPoint x: 233, startPoint y: 161, endPoint x: 221, endPoint y: 112, distance: 50.4
click at [233, 161] on li "Group" at bounding box center [261, 165] width 76 height 15
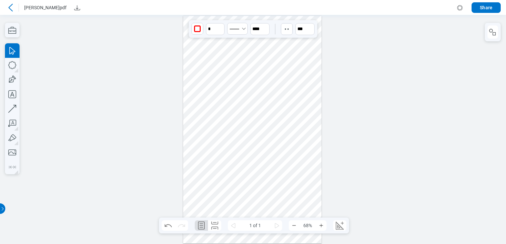
click at [270, 92] on div at bounding box center [252, 130] width 138 height 228
click at [227, 100] on div at bounding box center [252, 130] width 138 height 228
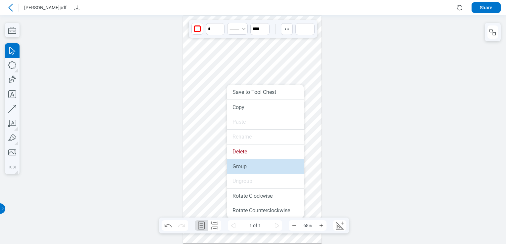
drag, startPoint x: 249, startPoint y: 168, endPoint x: 249, endPoint y: 154, distance: 13.9
click at [249, 168] on li "Group" at bounding box center [265, 167] width 76 height 15
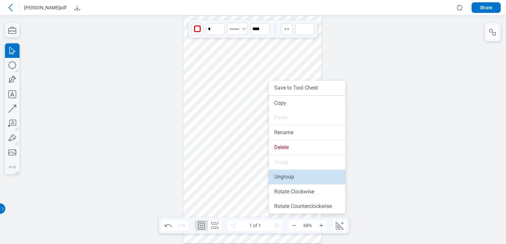
click at [290, 176] on li "Ungroup" at bounding box center [307, 177] width 76 height 15
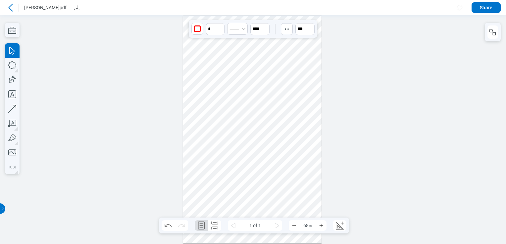
click at [228, 96] on div at bounding box center [252, 130] width 138 height 228
click at [73, 7] on icon "Download" at bounding box center [77, 8] width 8 height 8
click at [9, 8] on icon at bounding box center [10, 8] width 4 height 8
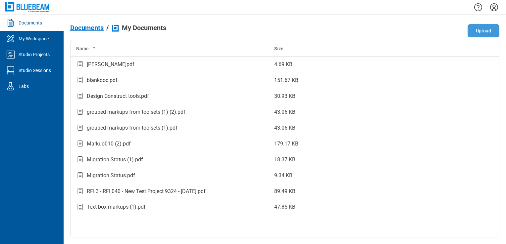
click at [487, 28] on button "Upload" at bounding box center [484, 30] width 32 height 13
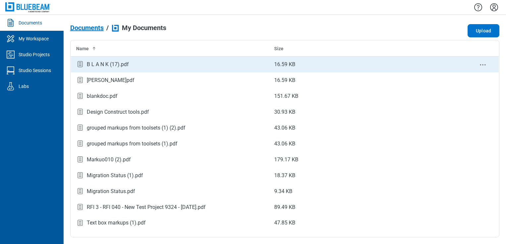
click at [98, 67] on div "B L A N K (17).pdf" at bounding box center [108, 65] width 42 height 8
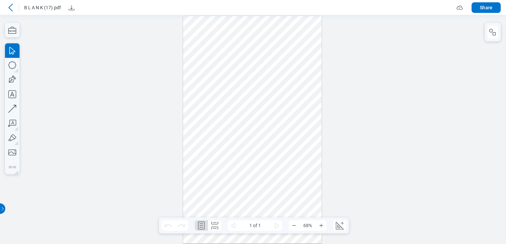
click at [229, 93] on div at bounding box center [252, 130] width 138 height 228
click at [272, 97] on div at bounding box center [252, 130] width 138 height 228
click at [267, 95] on div at bounding box center [252, 130] width 138 height 228
click at [13, 122] on icon "button" at bounding box center [12, 123] width 15 height 15
drag, startPoint x: 201, startPoint y: 144, endPoint x: 217, endPoint y: 152, distance: 17.6
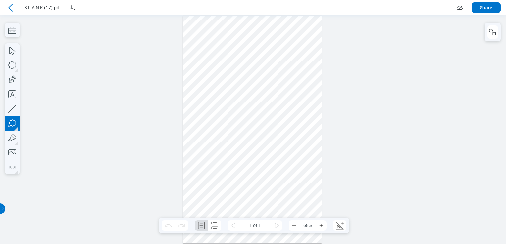
click at [217, 152] on div at bounding box center [252, 130] width 138 height 228
click at [232, 162] on div at bounding box center [252, 130] width 138 height 228
click at [261, 144] on div at bounding box center [252, 130] width 138 height 228
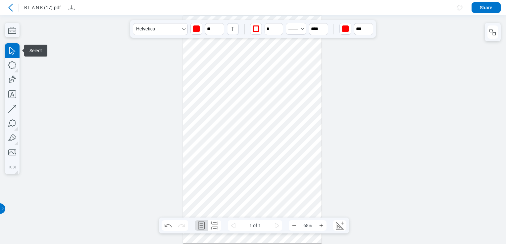
click at [244, 129] on div at bounding box center [252, 130] width 138 height 228
click at [240, 164] on div at bounding box center [252, 130] width 138 height 228
click at [246, 133] on div at bounding box center [252, 130] width 138 height 228
click at [205, 148] on div at bounding box center [252, 130] width 138 height 228
click at [237, 129] on div at bounding box center [252, 130] width 138 height 228
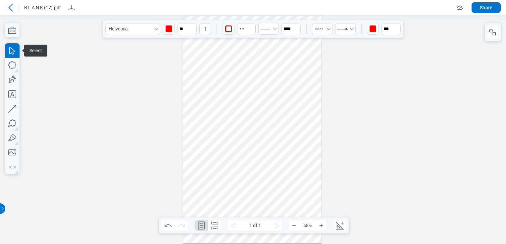
click at [237, 132] on div at bounding box center [252, 130] width 138 height 228
click at [222, 192] on div at bounding box center [252, 130] width 138 height 228
click at [207, 95] on div at bounding box center [252, 130] width 138 height 228
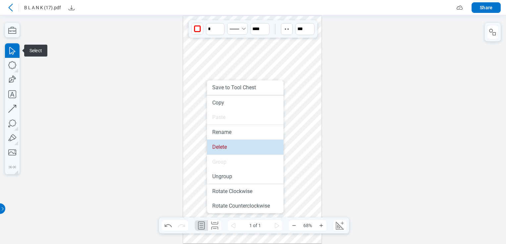
click at [219, 152] on li "Delete" at bounding box center [245, 147] width 76 height 15
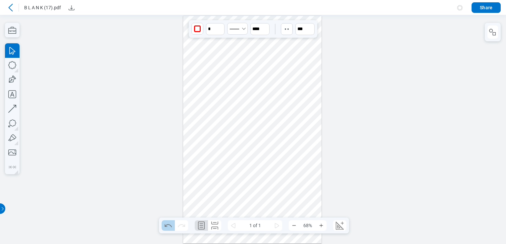
click at [171, 223] on icon "Undo" at bounding box center [168, 226] width 11 height 11
click at [234, 66] on div at bounding box center [252, 130] width 138 height 228
click at [220, 91] on div at bounding box center [252, 130] width 138 height 228
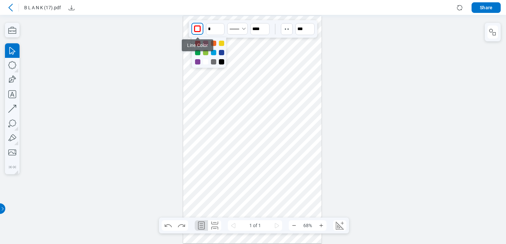
click at [200, 30] on div "button" at bounding box center [197, 28] width 7 height 7
click at [221, 41] on div at bounding box center [221, 43] width 5 height 5
click at [222, 24] on icon "undefined_increment" at bounding box center [221, 26] width 5 height 5
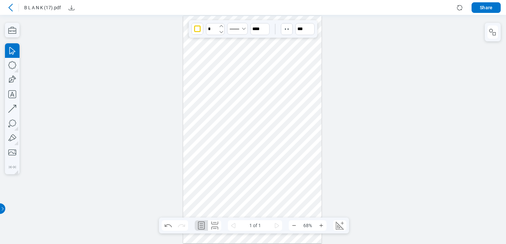
click at [222, 24] on icon "undefined_increment" at bounding box center [221, 26] width 5 height 5
type input "*"
click at [286, 30] on icon "button" at bounding box center [286, 29] width 7 height 7
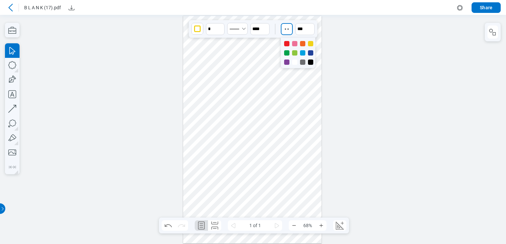
click at [310, 63] on div at bounding box center [310, 62] width 5 height 5
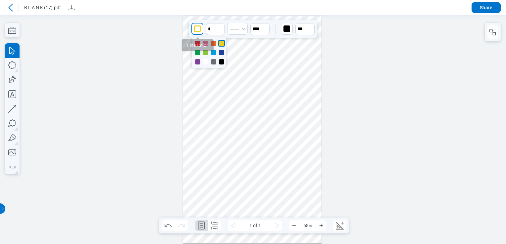
click at [199, 30] on div "button" at bounding box center [197, 28] width 7 height 7
click at [216, 42] on div at bounding box center [213, 43] width 5 height 5
click at [268, 94] on div at bounding box center [252, 130] width 138 height 228
click at [199, 27] on div "button" at bounding box center [197, 28] width 7 height 7
click at [222, 62] on div at bounding box center [221, 61] width 5 height 5
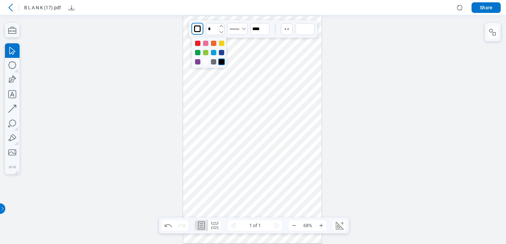
click at [221, 25] on icon "undefined_increment" at bounding box center [221, 26] width 5 height 5
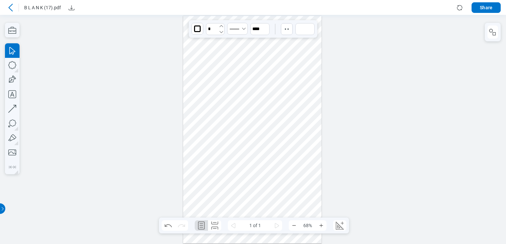
click at [221, 25] on icon "undefined_increment" at bounding box center [221, 26] width 5 height 5
type input "*"
click at [288, 28] on icon "button" at bounding box center [286, 29] width 7 height 7
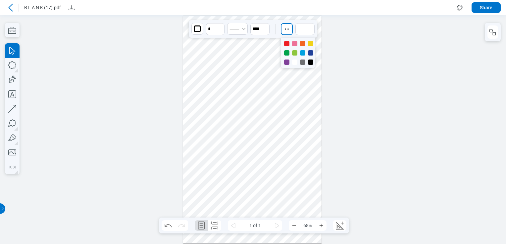
click at [294, 51] on div at bounding box center [294, 52] width 5 height 5
click at [8, 6] on icon at bounding box center [11, 8] width 8 height 8
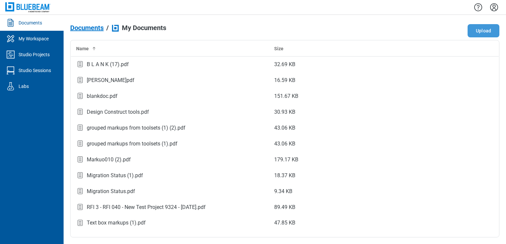
click at [490, 31] on button "Upload" at bounding box center [484, 30] width 32 height 13
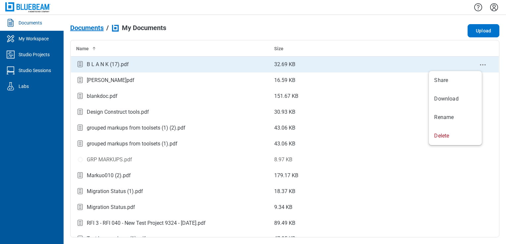
click at [479, 66] on icon "context-menu" at bounding box center [483, 65] width 8 height 8
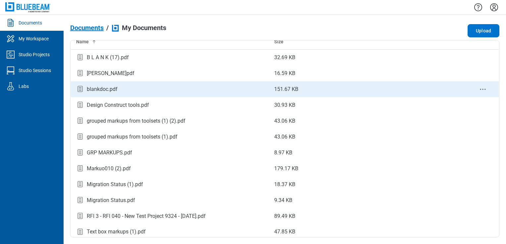
scroll to position [9, 0]
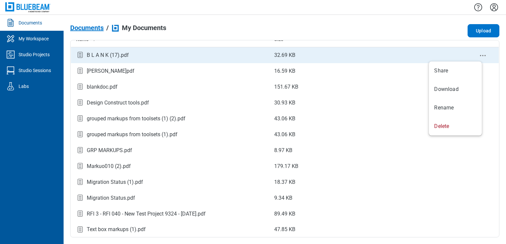
click at [479, 54] on icon "context-menu" at bounding box center [483, 56] width 8 height 8
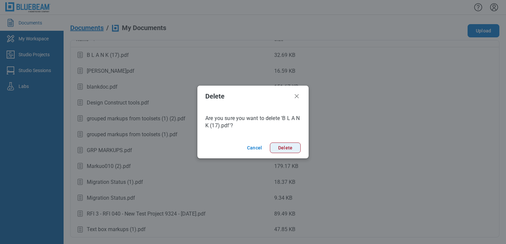
click at [288, 148] on button "Delete" at bounding box center [285, 148] width 31 height 11
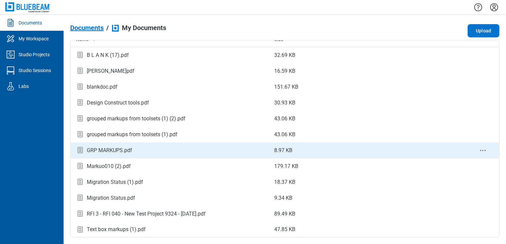
scroll to position [0, 0]
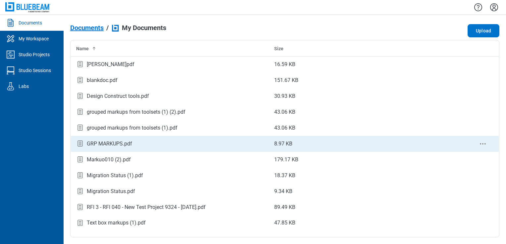
click at [134, 138] on td "GRP MARKUPS.pdf" at bounding box center [170, 144] width 198 height 16
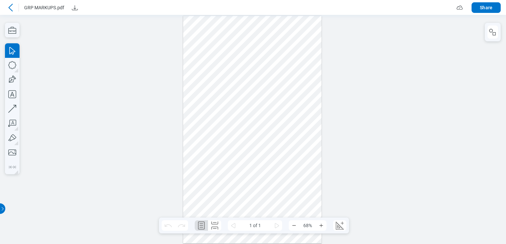
click at [291, 94] on div at bounding box center [252, 130] width 138 height 228
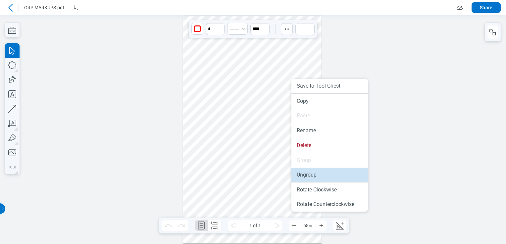
click at [309, 175] on li "Ungroup" at bounding box center [329, 175] width 76 height 15
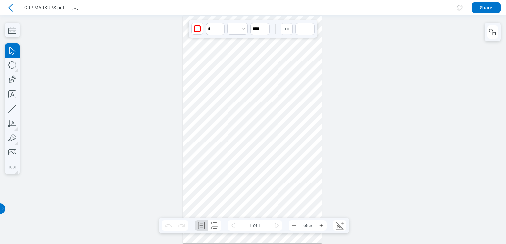
click at [291, 133] on div at bounding box center [252, 130] width 138 height 228
click at [9, 10] on icon at bounding box center [11, 8] width 8 height 8
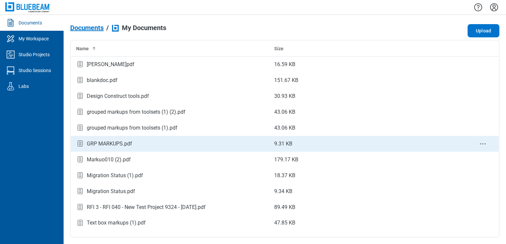
click at [481, 141] on icon "context-menu" at bounding box center [483, 144] width 8 height 8
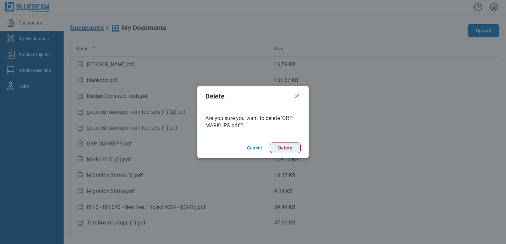
click at [286, 146] on button "Delete" at bounding box center [285, 148] width 31 height 11
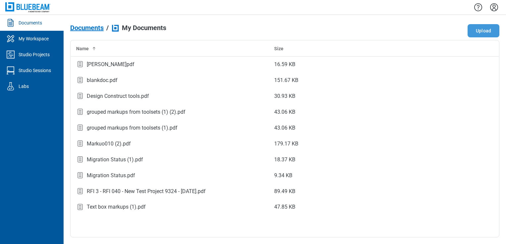
click at [484, 32] on button "Upload" at bounding box center [484, 30] width 32 height 13
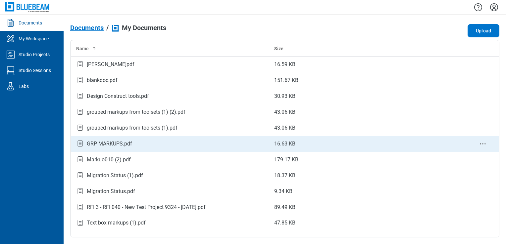
click at [126, 146] on div "GRP MARKUPS.pdf" at bounding box center [109, 144] width 45 height 8
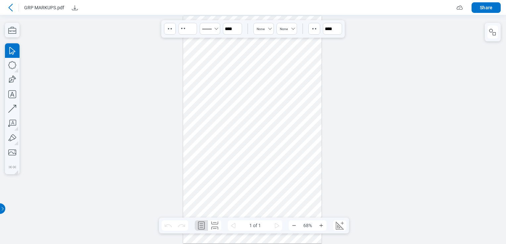
click at [223, 83] on div at bounding box center [252, 130] width 138 height 228
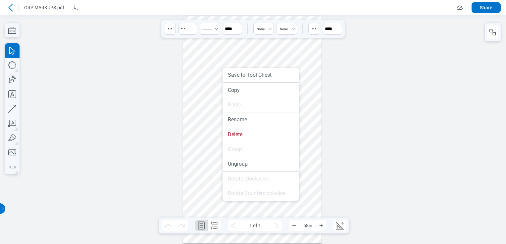
click at [498, 26] on div at bounding box center [493, 32] width 16 height 19
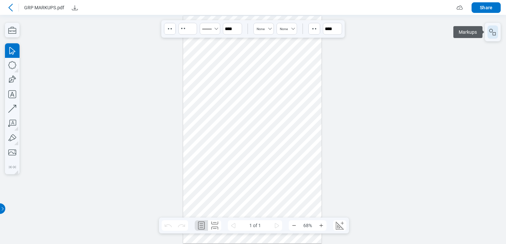
click at [495, 32] on icon "button" at bounding box center [493, 32] width 8 height 8
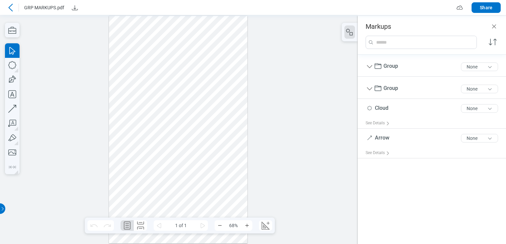
click at [223, 94] on div at bounding box center [178, 130] width 138 height 228
click at [221, 93] on div at bounding box center [178, 130] width 138 height 228
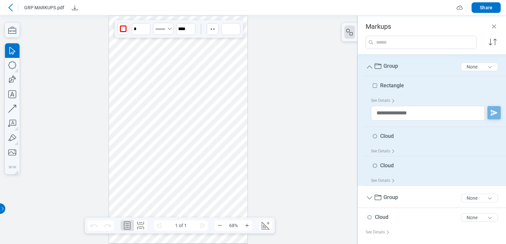
click at [134, 89] on div at bounding box center [178, 130] width 138 height 228
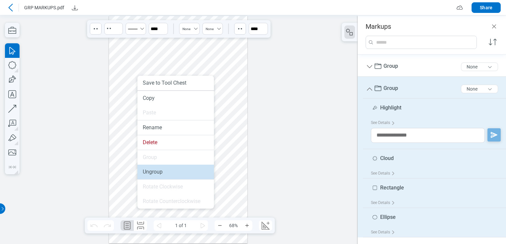
click at [156, 168] on li "Ungroup" at bounding box center [175, 172] width 76 height 15
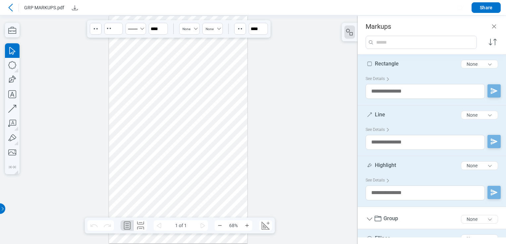
click at [186, 118] on div at bounding box center [178, 130] width 138 height 228
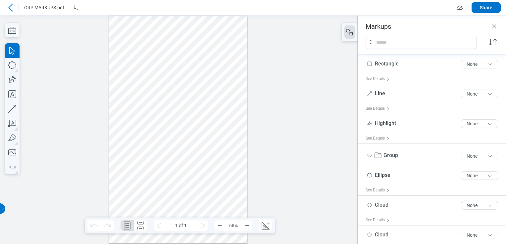
click at [145, 95] on div at bounding box center [178, 130] width 138 height 228
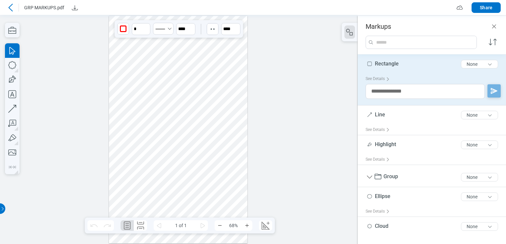
click at [155, 87] on div at bounding box center [178, 130] width 138 height 228
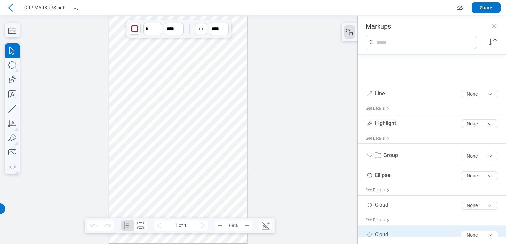
scroll to position [38, 0]
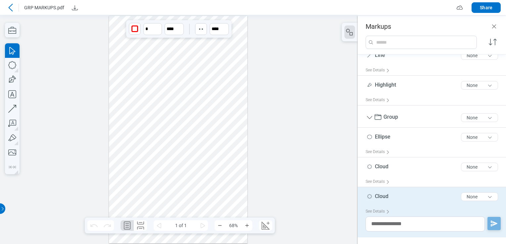
click at [134, 83] on div at bounding box center [178, 130] width 138 height 228
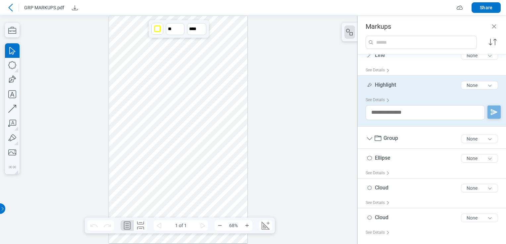
click at [130, 102] on div at bounding box center [178, 130] width 138 height 228
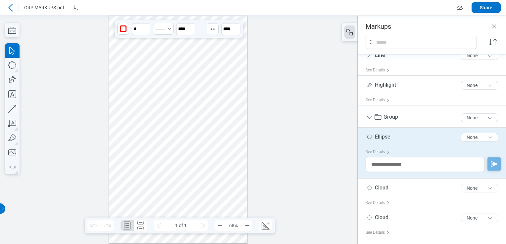
click at [147, 110] on div at bounding box center [178, 130] width 138 height 228
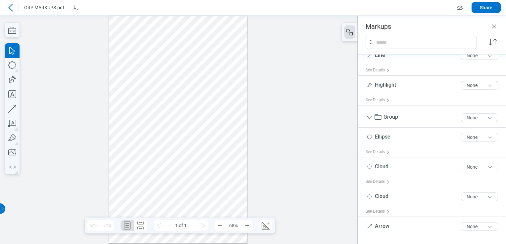
click at [151, 106] on div at bounding box center [178, 130] width 138 height 228
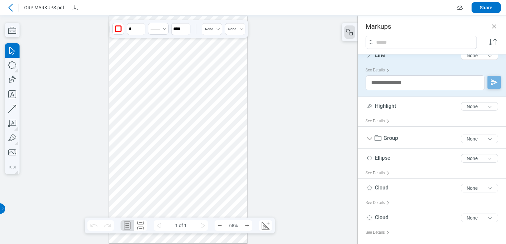
scroll to position [30, 0]
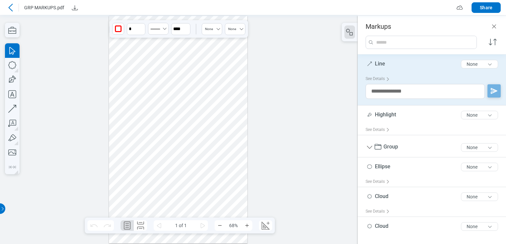
click at [145, 99] on div at bounding box center [178, 130] width 138 height 228
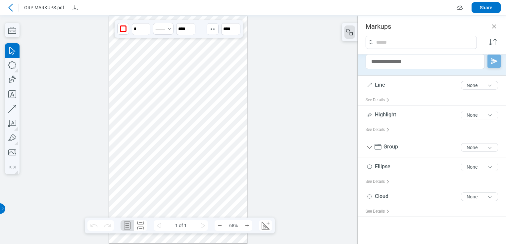
scroll to position [0, 0]
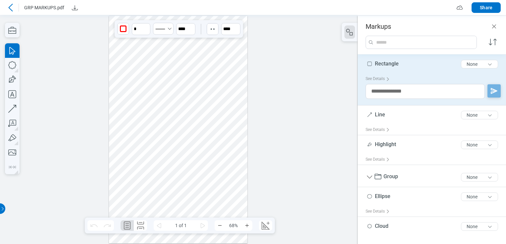
click at [211, 93] on div at bounding box center [178, 130] width 138 height 228
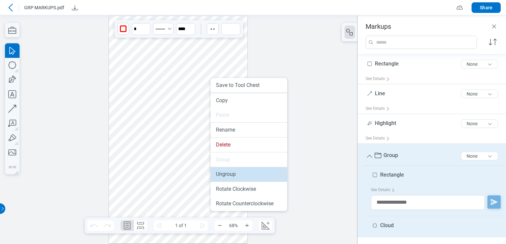
click at [229, 172] on li "Ungroup" at bounding box center [249, 174] width 76 height 15
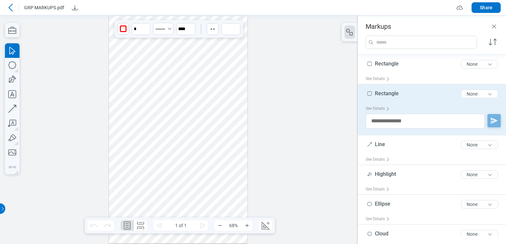
click at [9, 9] on icon at bounding box center [11, 8] width 8 height 8
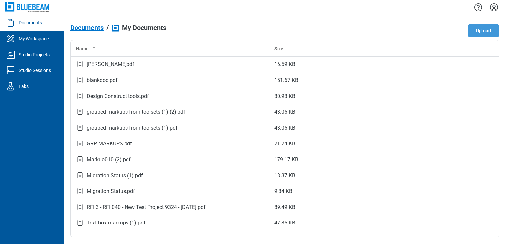
click at [478, 32] on button "Upload" at bounding box center [484, 30] width 32 height 13
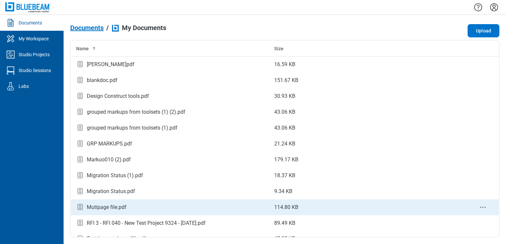
drag, startPoint x: 93, startPoint y: 203, endPoint x: 91, endPoint y: 210, distance: 7.9
click at [91, 210] on div "Mutipage file.pdf" at bounding box center [107, 208] width 40 height 8
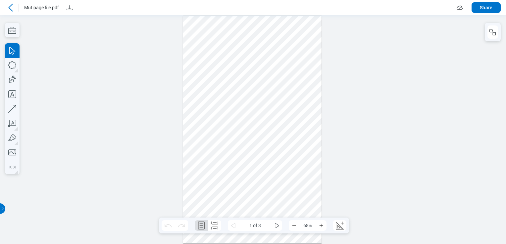
click at [234, 40] on div at bounding box center [252, 130] width 138 height 228
click at [231, 37] on div at bounding box center [252, 130] width 138 height 228
click at [253, 42] on div at bounding box center [252, 130] width 138 height 228
click at [230, 91] on div at bounding box center [252, 130] width 138 height 228
click at [10, 95] on icon "button" at bounding box center [12, 94] width 15 height 15
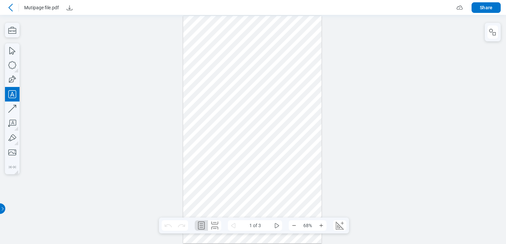
drag, startPoint x: 213, startPoint y: 78, endPoint x: 304, endPoint y: 105, distance: 95.0
click at [304, 105] on div at bounding box center [252, 130] width 138 height 228
click at [15, 78] on icon "button" at bounding box center [12, 80] width 15 height 15
click at [279, 74] on div at bounding box center [252, 130] width 138 height 228
click at [260, 73] on div at bounding box center [252, 130] width 138 height 228
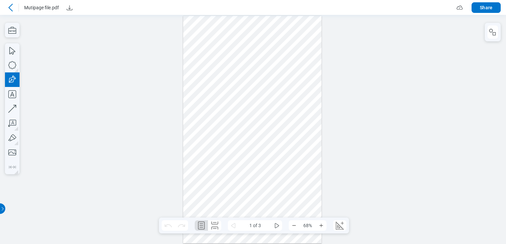
drag, startPoint x: 258, startPoint y: 85, endPoint x: 280, endPoint y: 85, distance: 21.9
click at [258, 86] on div at bounding box center [252, 130] width 138 height 228
click at [288, 84] on div at bounding box center [252, 130] width 138 height 228
drag, startPoint x: 274, startPoint y: 73, endPoint x: 296, endPoint y: 54, distance: 28.9
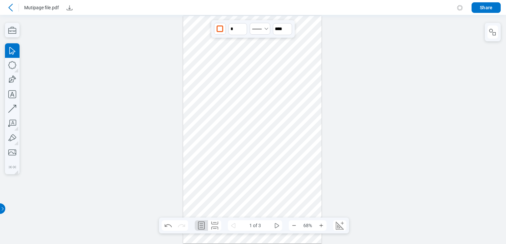
click at [296, 54] on div at bounding box center [252, 130] width 138 height 228
click at [234, 223] on icon "some" at bounding box center [233, 226] width 8 height 8
click at [234, 223] on icon at bounding box center [233, 226] width 8 height 8
click at [279, 83] on div at bounding box center [252, 130] width 138 height 228
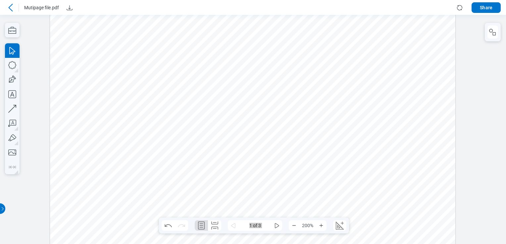
scroll to position [71, 0]
click at [279, 225] on icon "some" at bounding box center [277, 226] width 8 height 8
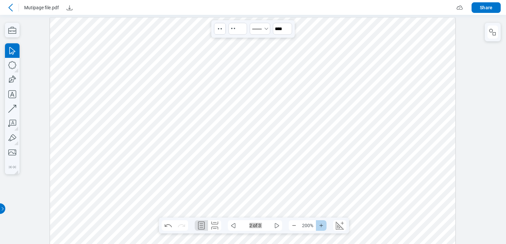
click at [325, 227] on button "Zoom In" at bounding box center [321, 226] width 11 height 11
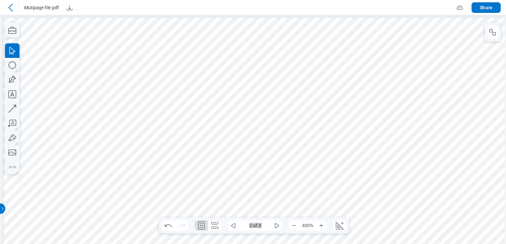
drag, startPoint x: 440, startPoint y: 155, endPoint x: 289, endPoint y: 141, distance: 152.0
drag, startPoint x: 293, startPoint y: 138, endPoint x: 178, endPoint y: 106, distance: 119.3
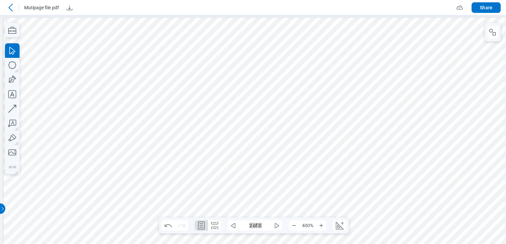
scroll to position [0, 143]
drag, startPoint x: 182, startPoint y: 105, endPoint x: 22, endPoint y: 107, distance: 161.0
drag, startPoint x: 188, startPoint y: 116, endPoint x: -1, endPoint y: 86, distance: 191.6
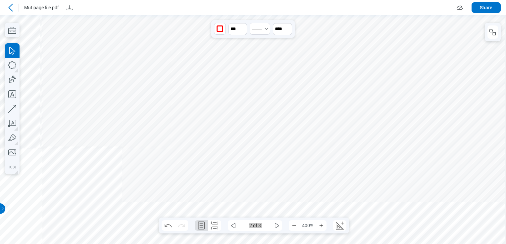
drag, startPoint x: 190, startPoint y: 114, endPoint x: 444, endPoint y: -25, distance: 289.5
drag, startPoint x: 371, startPoint y: 20, endPoint x: 379, endPoint y: 10, distance: 12.2
drag, startPoint x: 248, startPoint y: 57, endPoint x: 233, endPoint y: 7, distance: 52.8
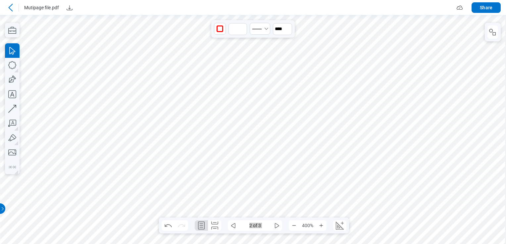
drag, startPoint x: 343, startPoint y: 115, endPoint x: 121, endPoint y: -23, distance: 261.3
drag, startPoint x: 294, startPoint y: 107, endPoint x: 374, endPoint y: -25, distance: 154.5
click at [277, 227] on icon "some" at bounding box center [277, 226] width 8 height 8
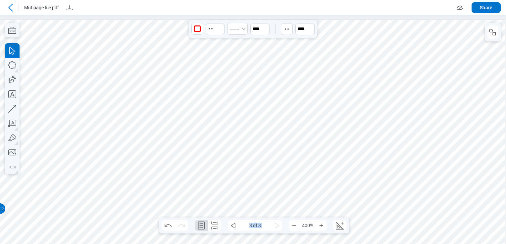
scroll to position [0, 5]
drag, startPoint x: 270, startPoint y: 150, endPoint x: 336, endPoint y: 106, distance: 79.4
drag, startPoint x: 224, startPoint y: 146, endPoint x: 507, endPoint y: -1, distance: 318.9
drag, startPoint x: 354, startPoint y: 134, endPoint x: 459, endPoint y: -25, distance: 190.8
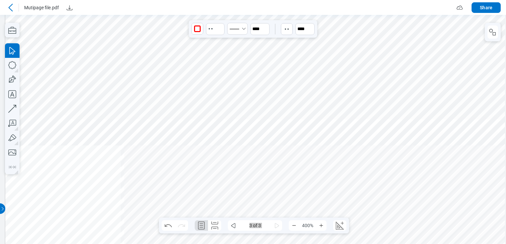
drag, startPoint x: 238, startPoint y: 139, endPoint x: 304, endPoint y: 51, distance: 110.1
drag, startPoint x: 245, startPoint y: 126, endPoint x: 293, endPoint y: 44, distance: 94.5
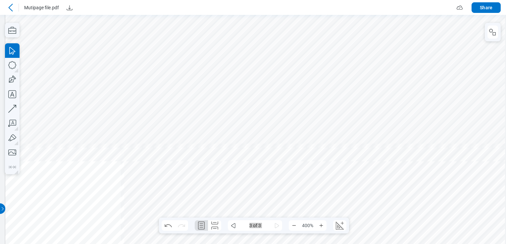
scroll to position [519, 0]
drag, startPoint x: 298, startPoint y: 142, endPoint x: 362, endPoint y: 33, distance: 126.3
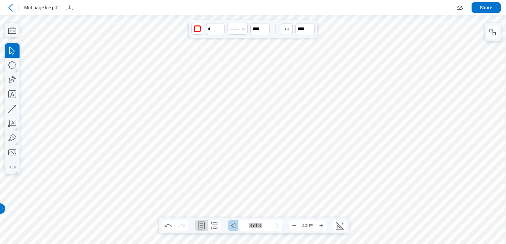
click at [230, 228] on icon "some" at bounding box center [233, 226] width 8 height 8
drag, startPoint x: 502, startPoint y: 58, endPoint x: 505, endPoint y: 56, distance: 3.4
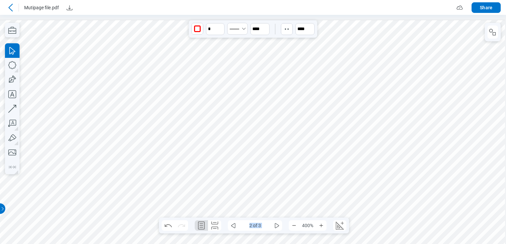
click at [505, 57] on div at bounding box center [253, 129] width 506 height 229
click at [236, 227] on icon "some" at bounding box center [233, 226] width 8 height 8
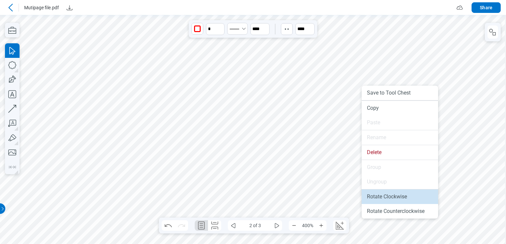
click at [398, 197] on li "Rotate Clockwise" at bounding box center [400, 197] width 76 height 15
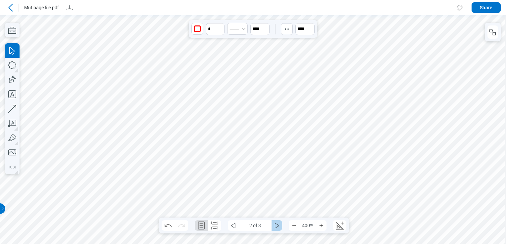
click at [276, 225] on icon "some" at bounding box center [277, 226] width 8 height 8
drag, startPoint x: 235, startPoint y: 227, endPoint x: 232, endPoint y: 226, distance: 3.4
click at [235, 227] on icon "some" at bounding box center [233, 226] width 8 height 8
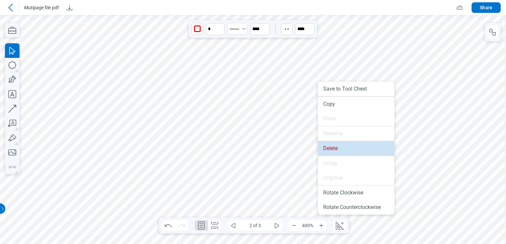
click at [343, 154] on li "Delete" at bounding box center [356, 148] width 76 height 15
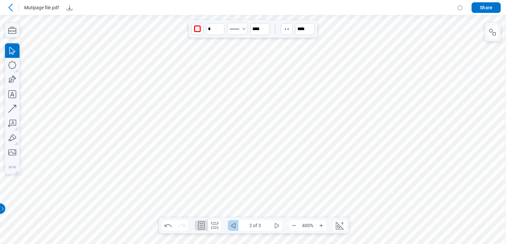
click at [233, 227] on icon "some" at bounding box center [233, 226] width 8 height 8
click at [277, 224] on icon "some" at bounding box center [277, 226] width 8 height 8
click at [279, 227] on icon "some" at bounding box center [277, 226] width 8 height 8
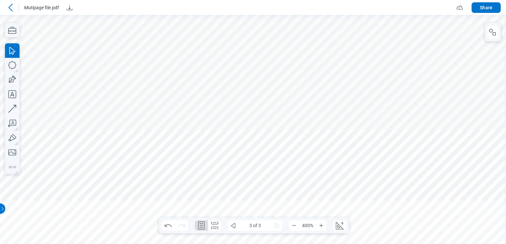
scroll to position [1118, 5]
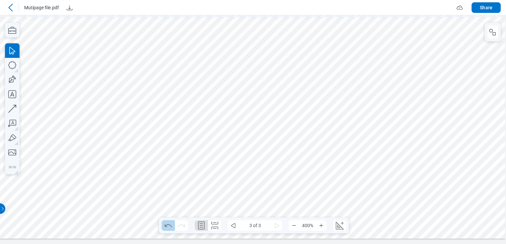
click at [164, 227] on icon "Undo" at bounding box center [168, 226] width 11 height 11
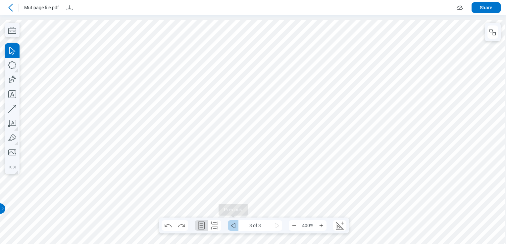
click at [231, 228] on icon "some" at bounding box center [233, 226] width 8 height 8
